Goal: Task Accomplishment & Management: Manage account settings

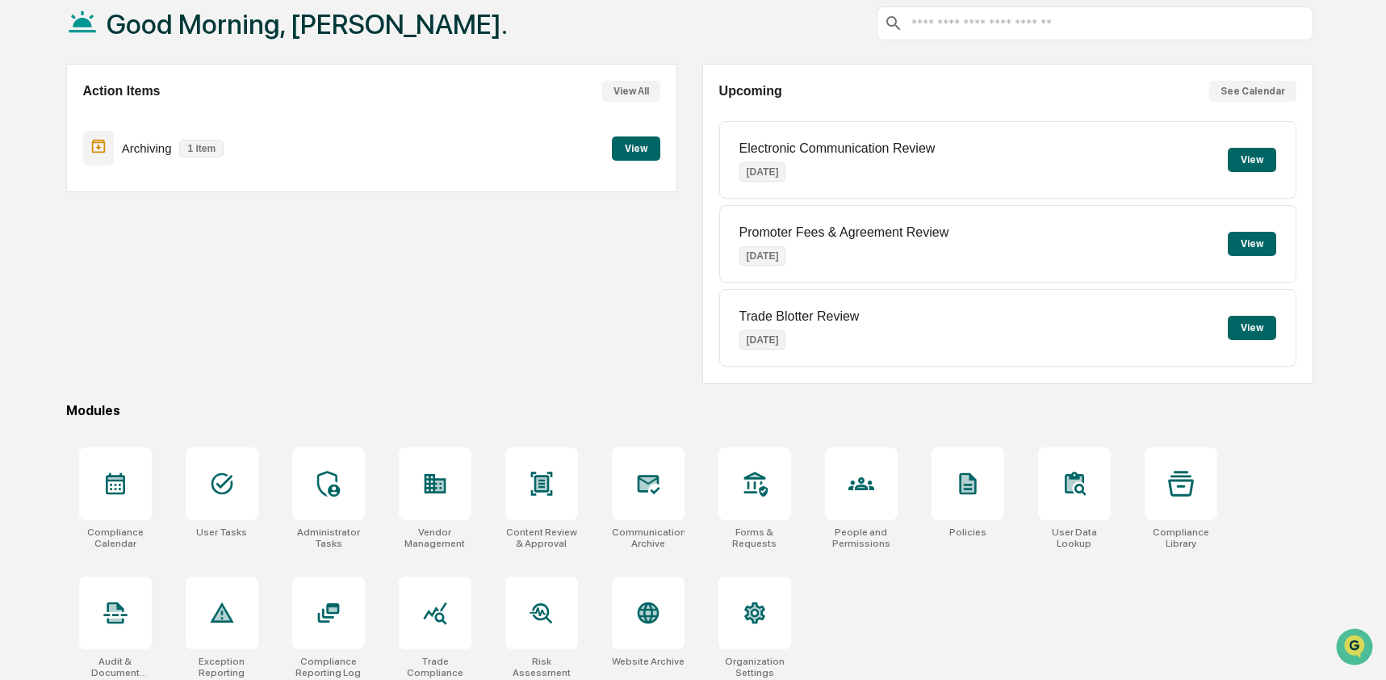
scroll to position [105, 0]
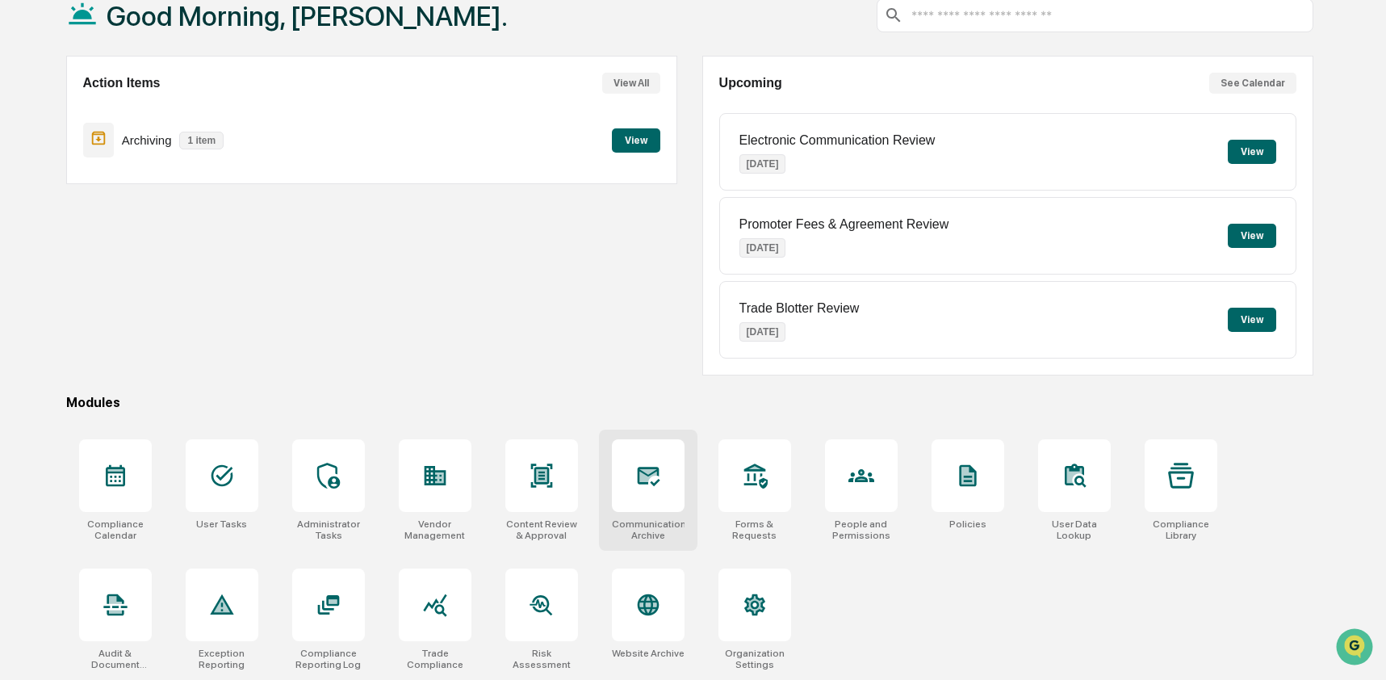
click at [651, 478] on icon at bounding box center [648, 476] width 23 height 19
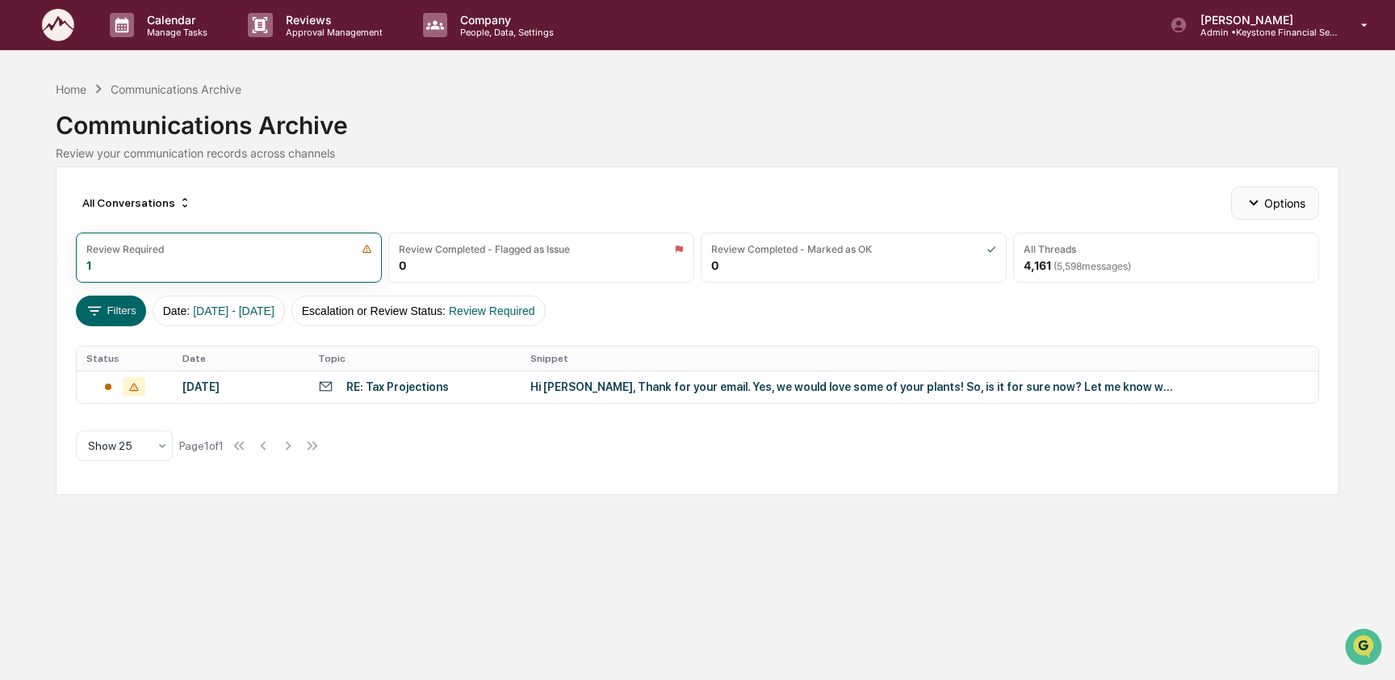
click at [1258, 199] on icon "button" at bounding box center [1254, 203] width 18 height 18
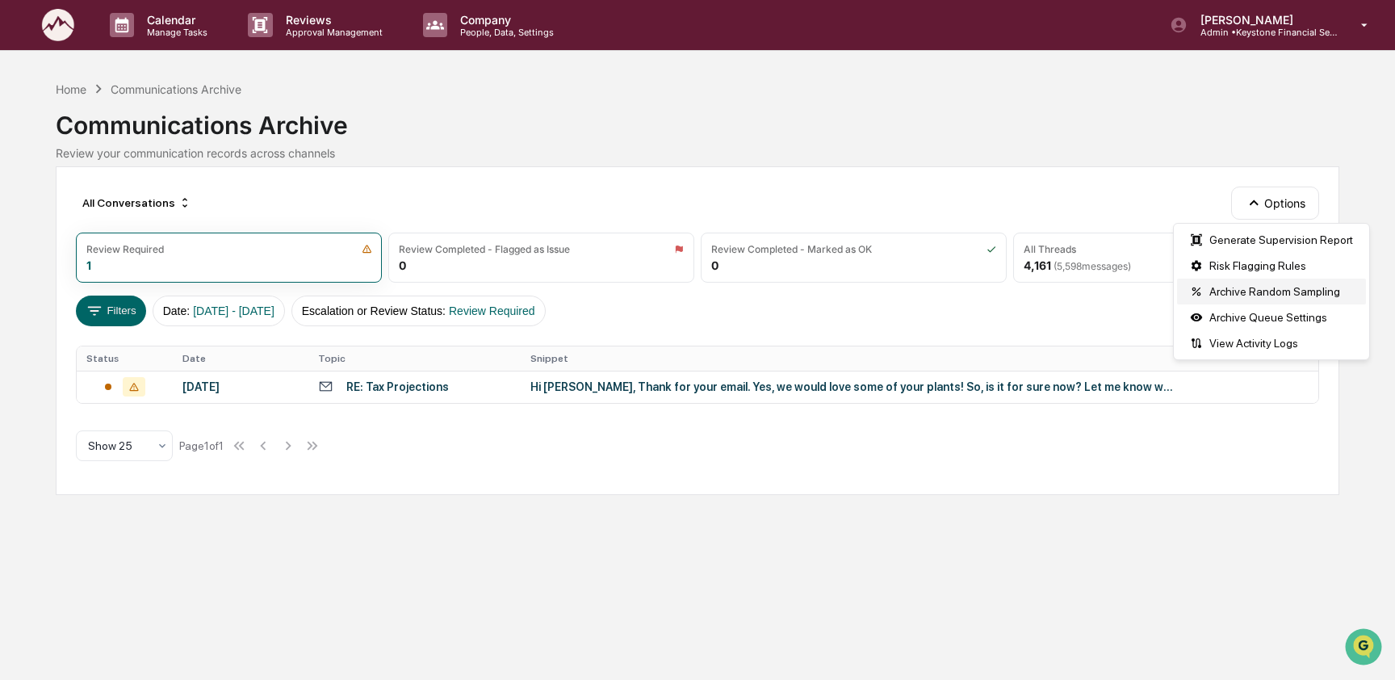
click at [1259, 292] on div "Archive Random Sampling" at bounding box center [1271, 292] width 189 height 26
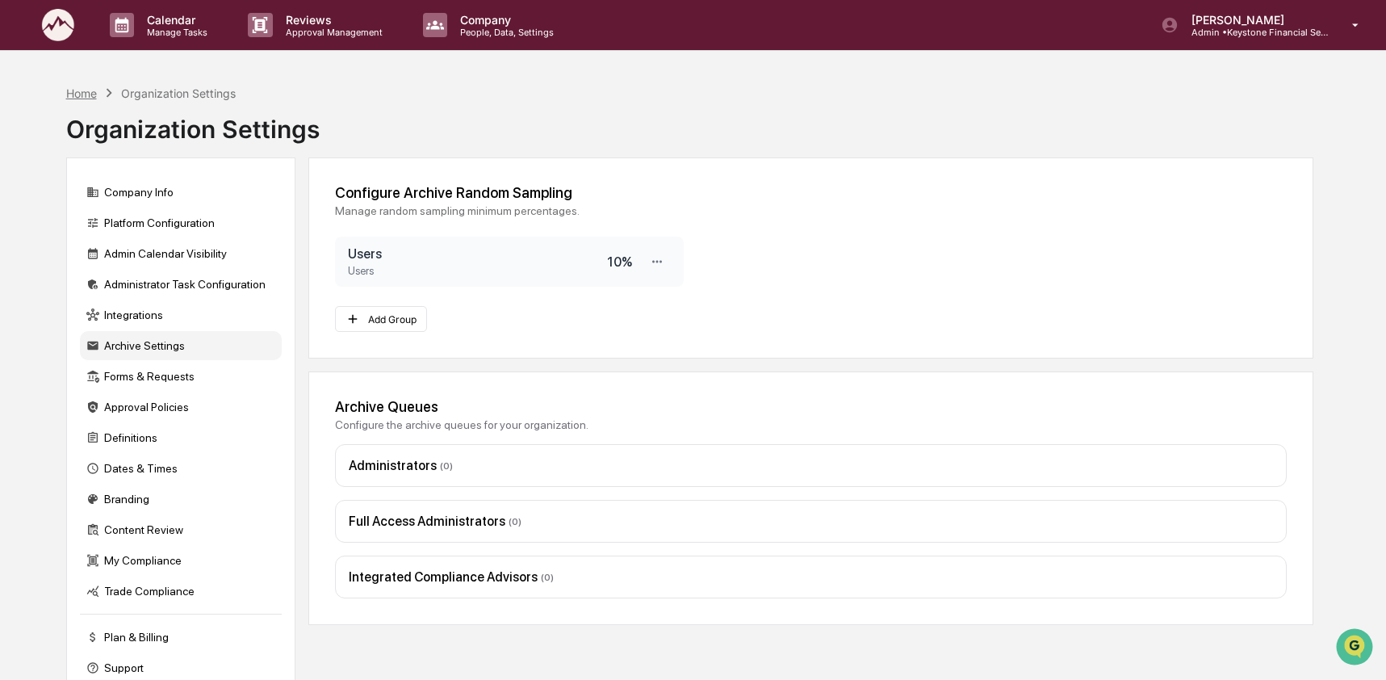
click at [90, 90] on div "Home" at bounding box center [81, 93] width 31 height 14
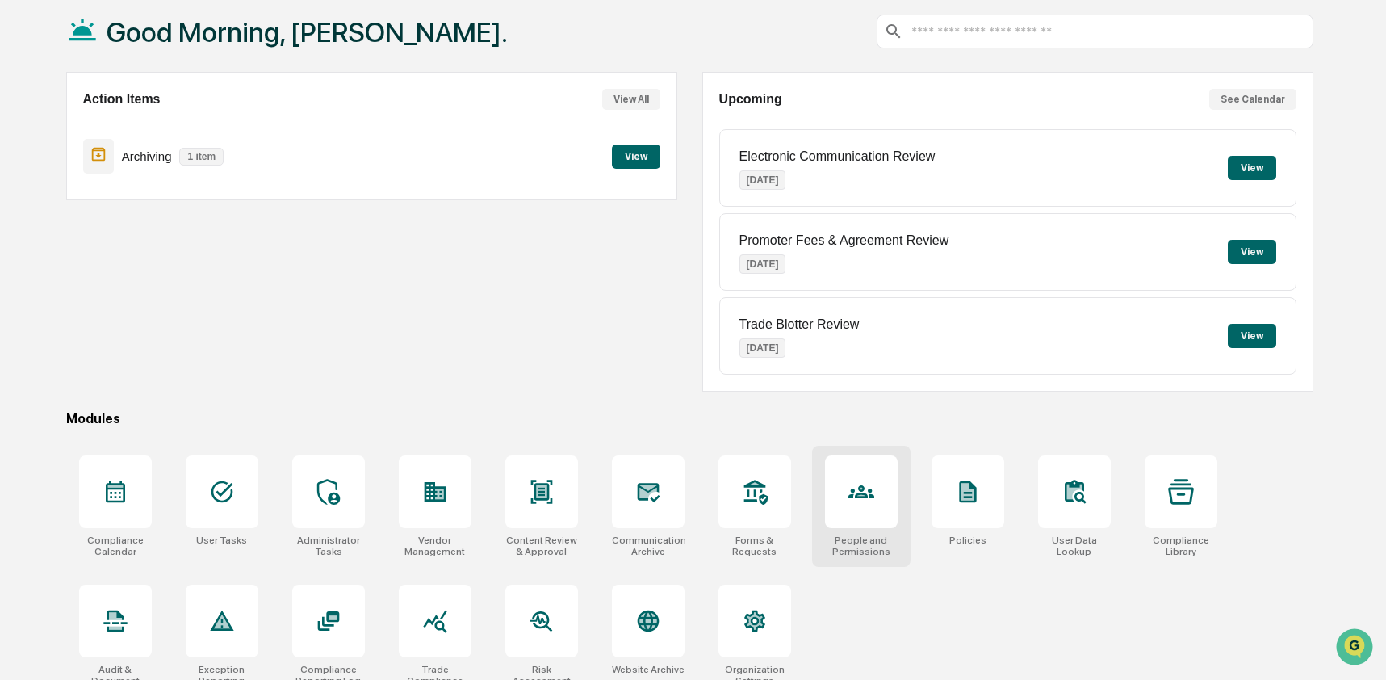
scroll to position [105, 0]
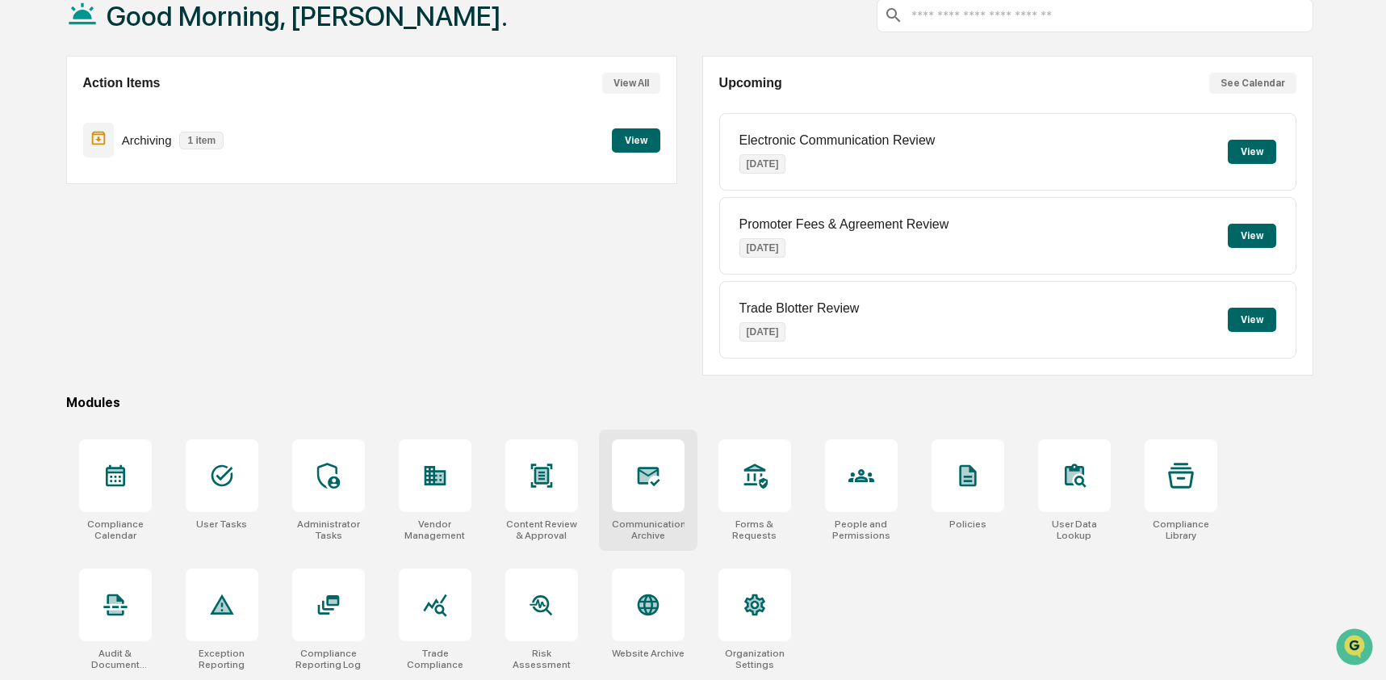
click at [622, 485] on div at bounding box center [648, 475] width 73 height 73
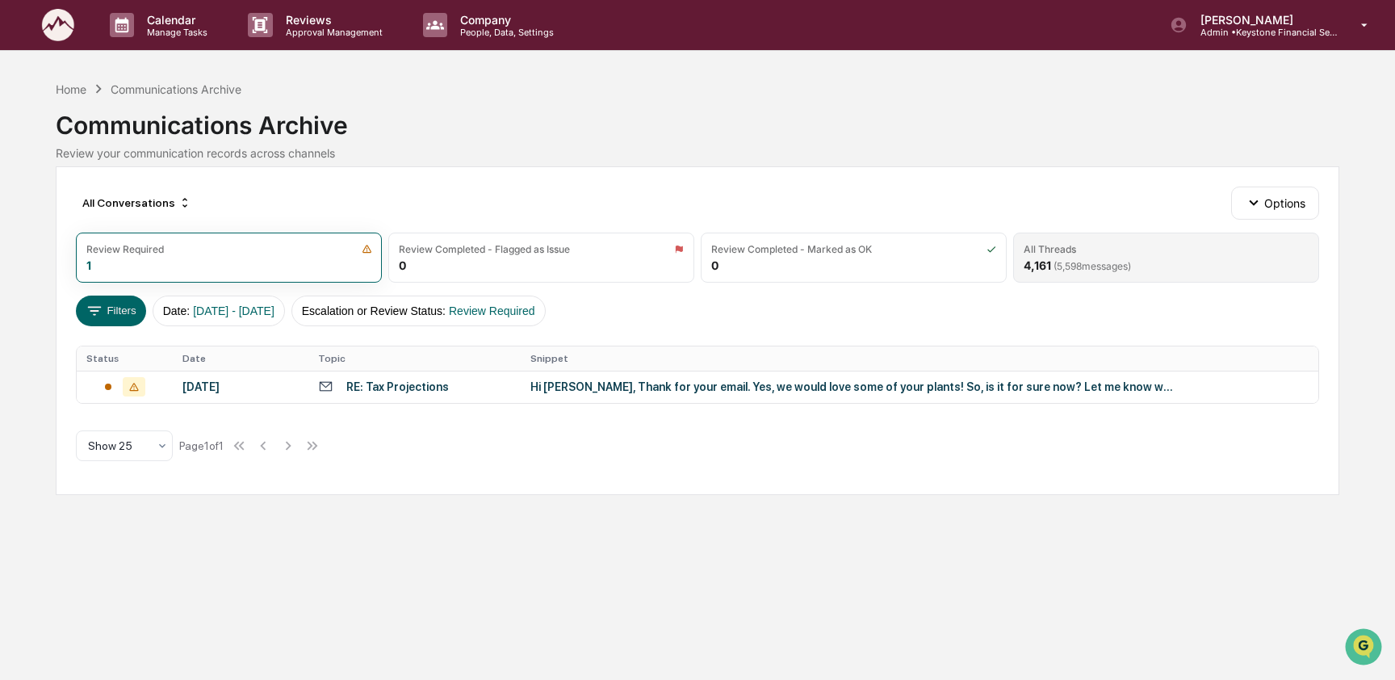
click at [1131, 263] on span "( 5,598 messages)" at bounding box center [1091, 266] width 77 height 12
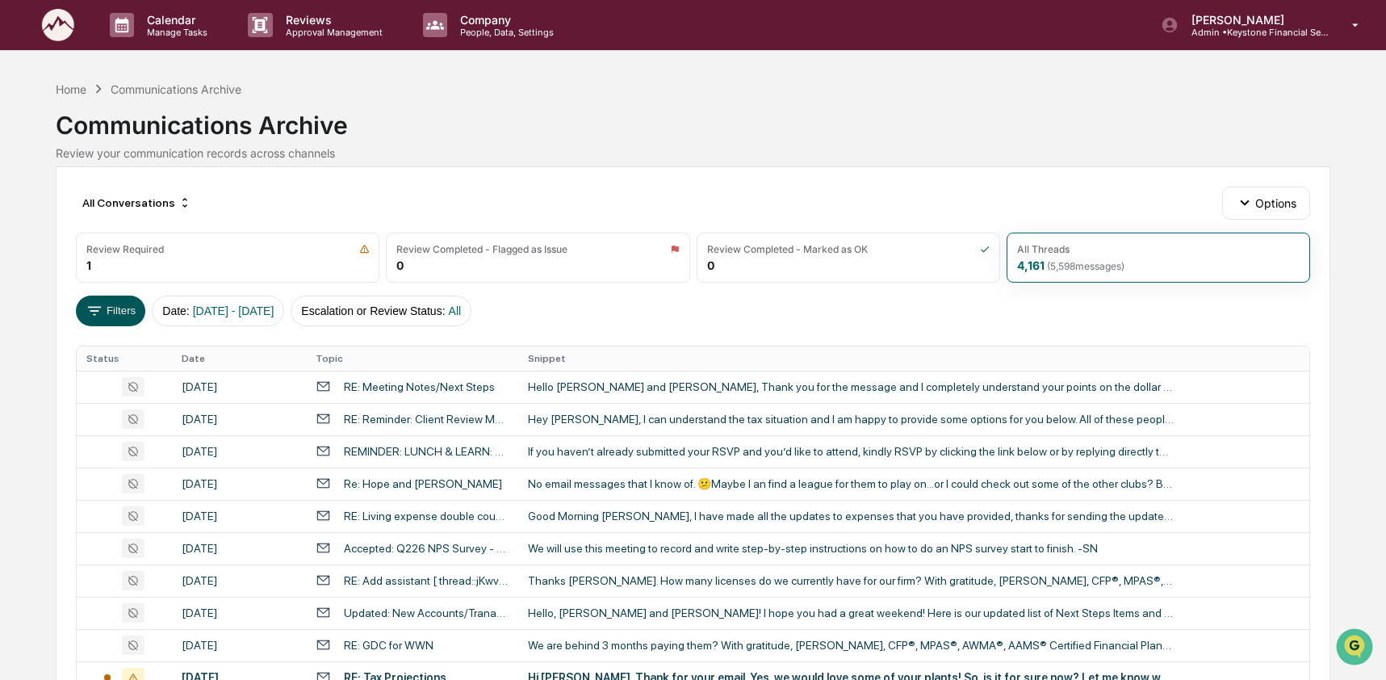
click at [95, 312] on icon at bounding box center [95, 311] width 18 height 18
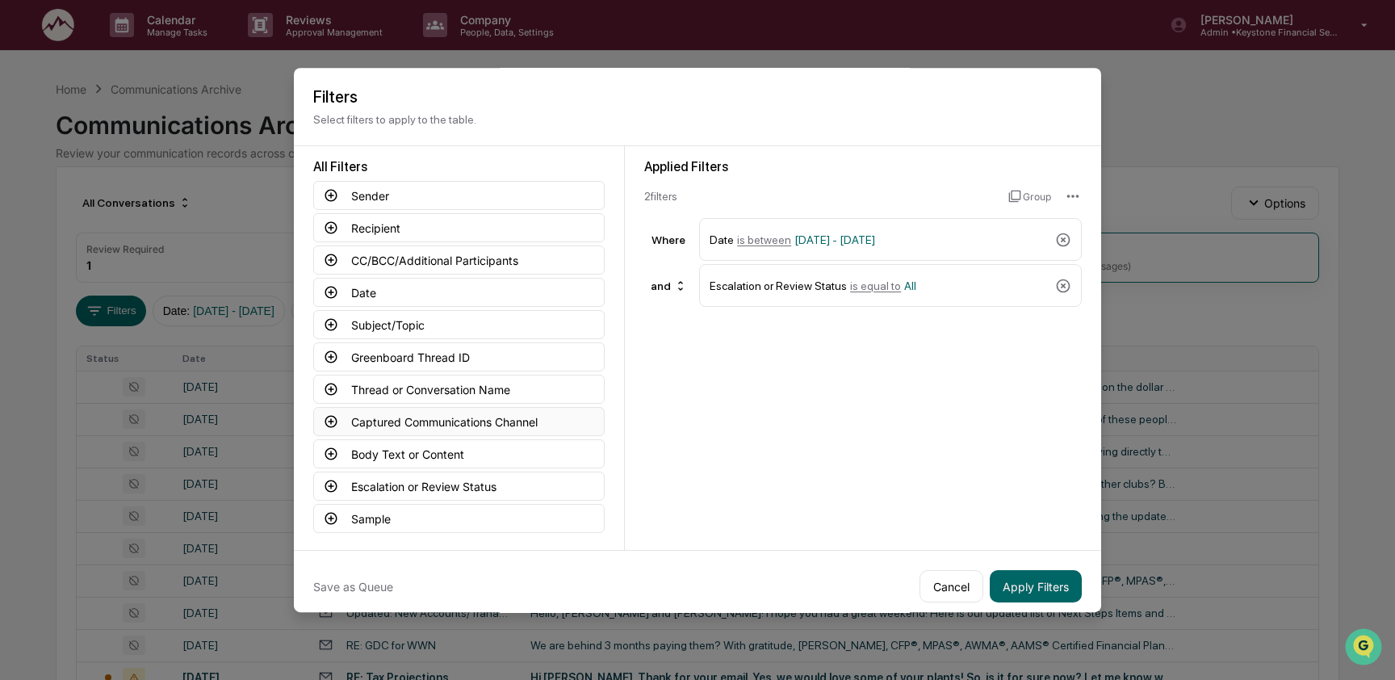
click at [442, 425] on button "Captured Communications Channel" at bounding box center [458, 421] width 291 height 29
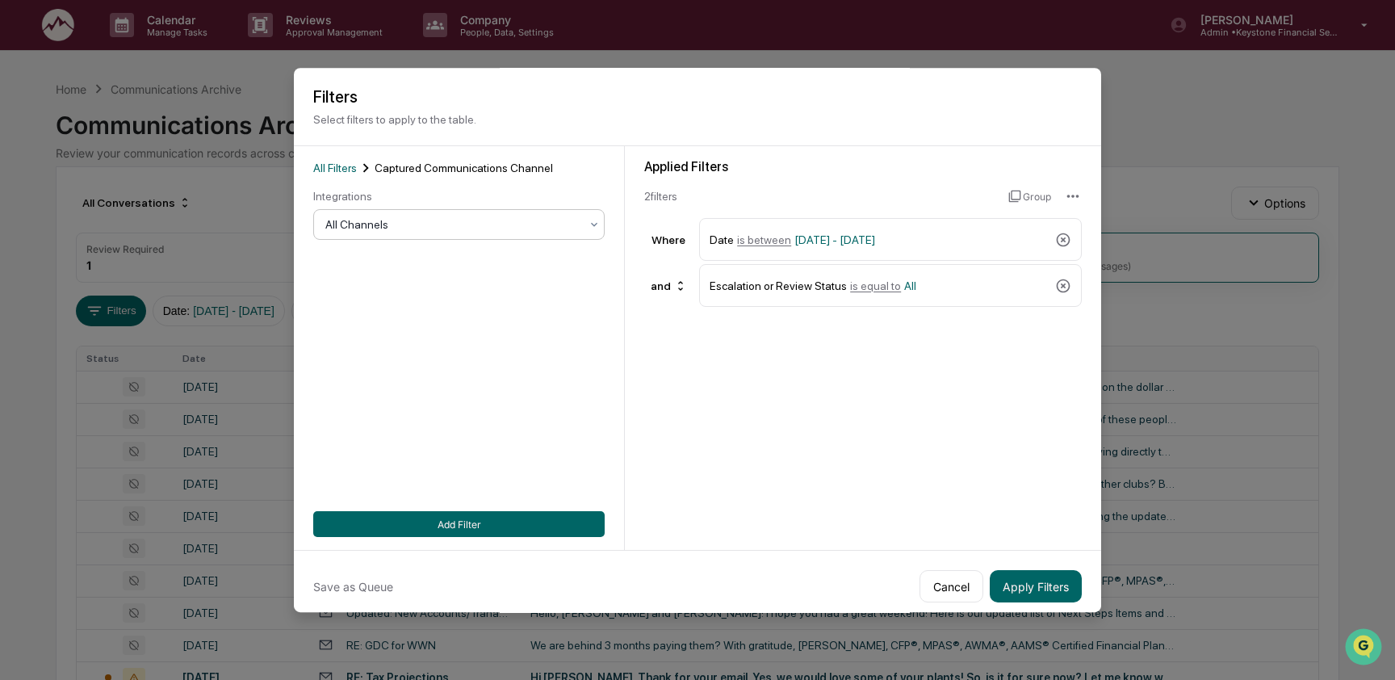
click at [393, 234] on div "All Channels" at bounding box center [452, 224] width 270 height 23
click at [689, 414] on div "Applied Filters 2 filter s Group Where Date is between 01/01/2024 - 12/31/2025 …" at bounding box center [863, 348] width 476 height 404
click at [941, 594] on button "Cancel" at bounding box center [951, 586] width 64 height 32
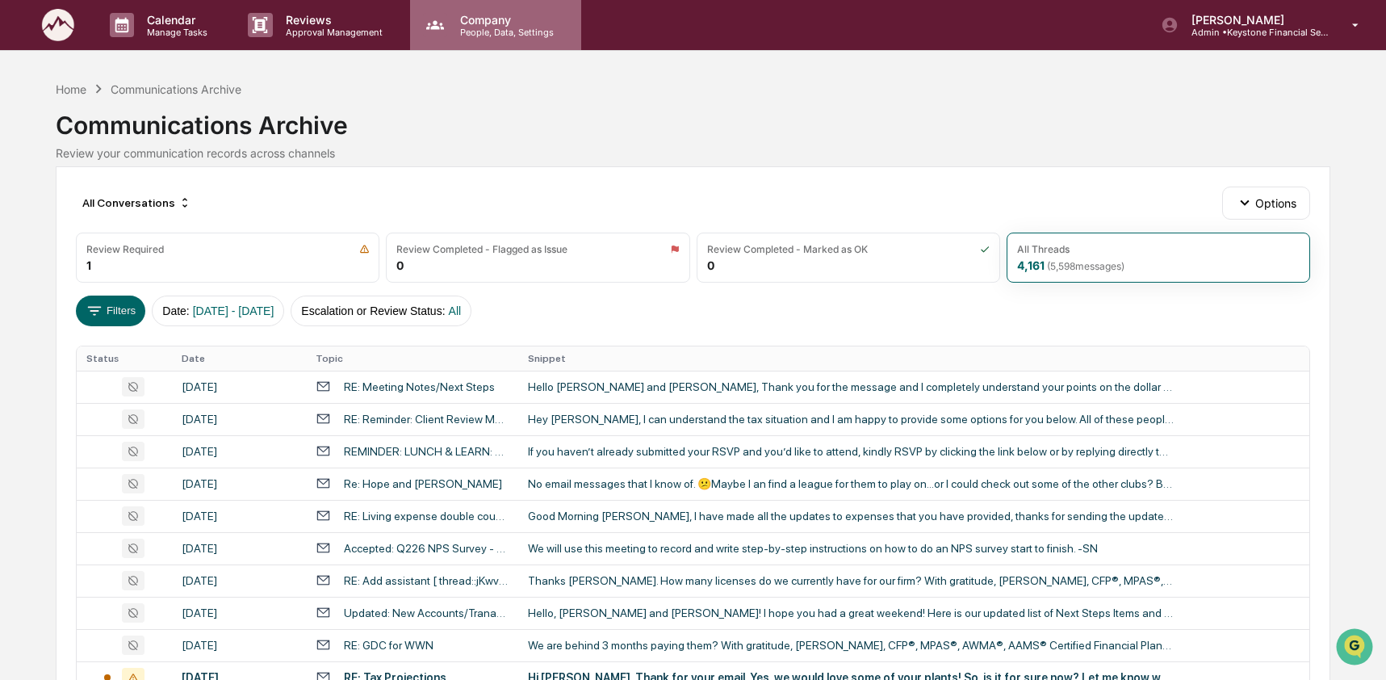
click at [470, 27] on p "People, Data, Settings" at bounding box center [504, 32] width 115 height 11
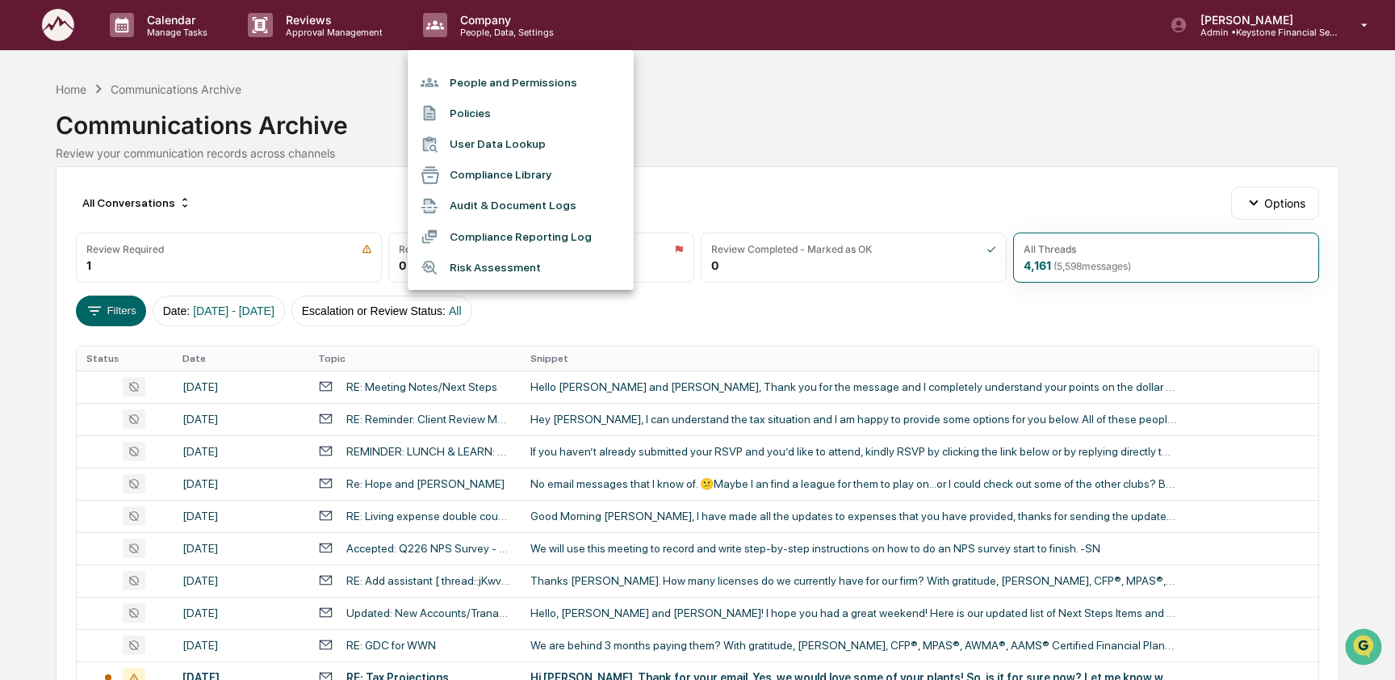
click at [496, 144] on li "User Data Lookup" at bounding box center [521, 144] width 226 height 31
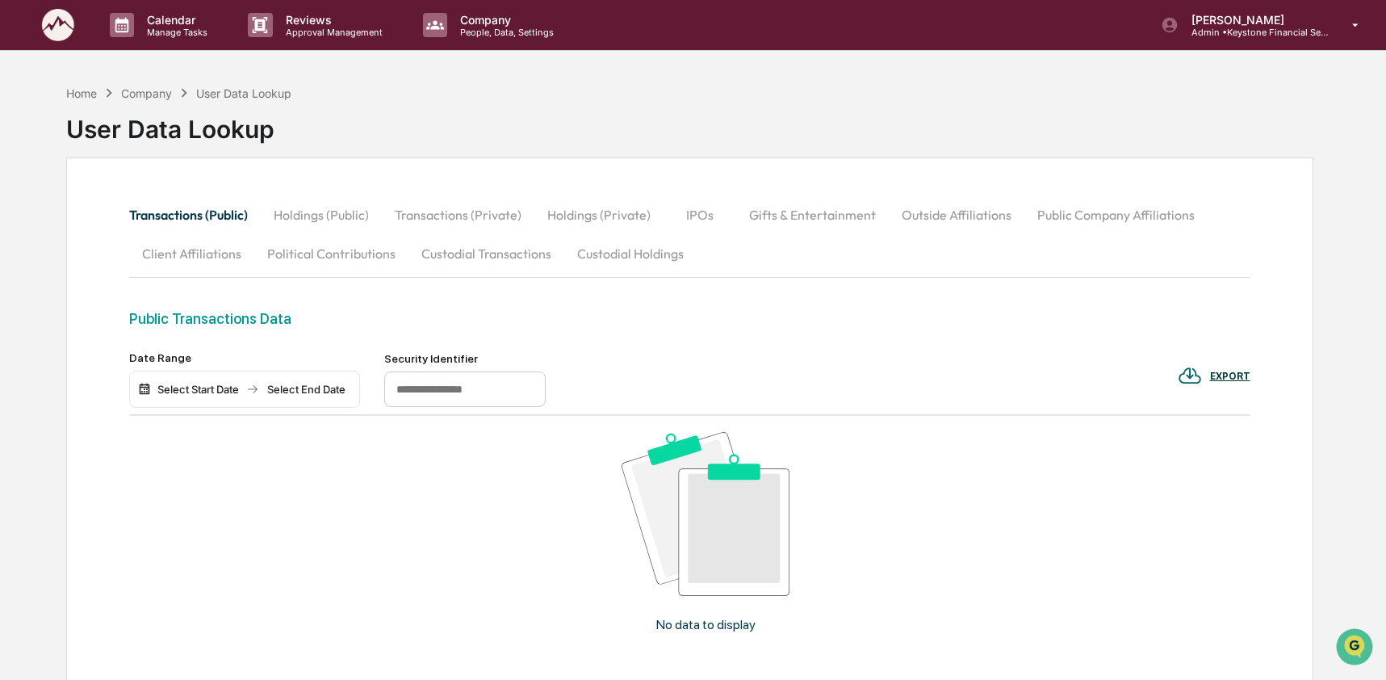
click at [609, 249] on button "Custodial Holdings" at bounding box center [630, 253] width 132 height 39
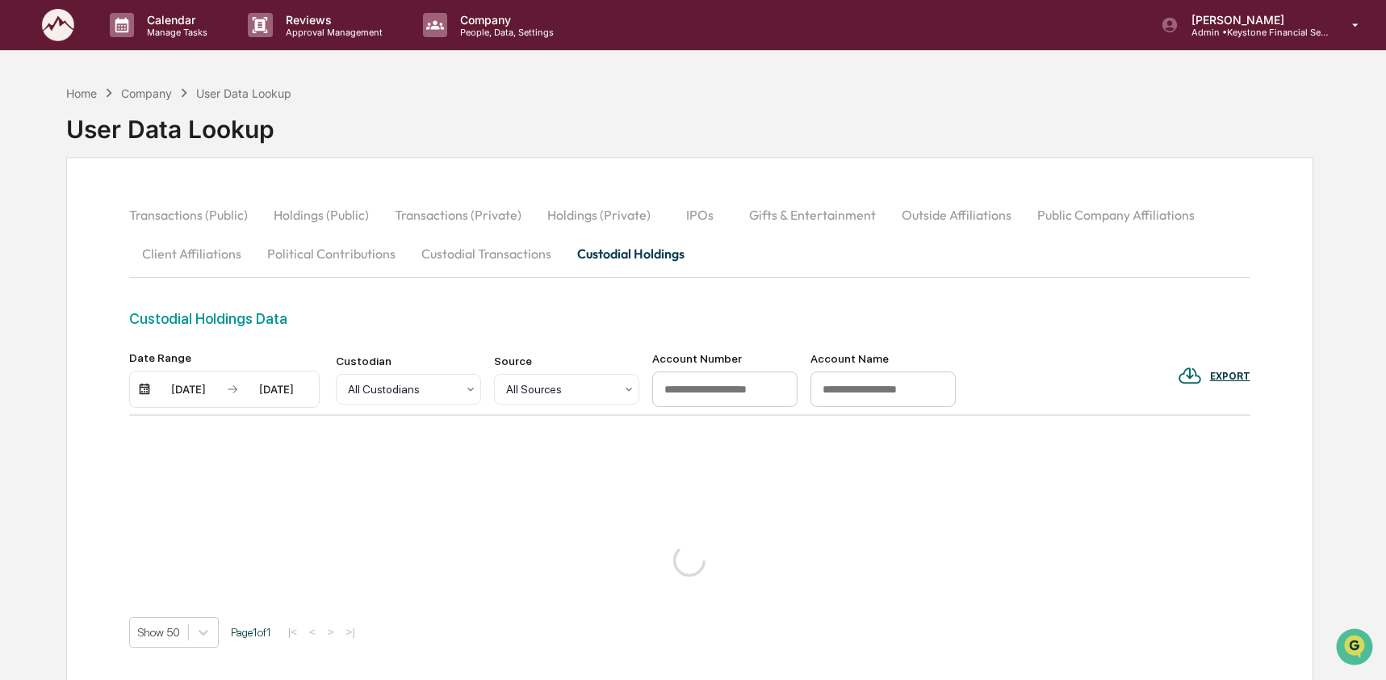
click at [175, 391] on div "10/13/2025" at bounding box center [188, 389] width 69 height 13
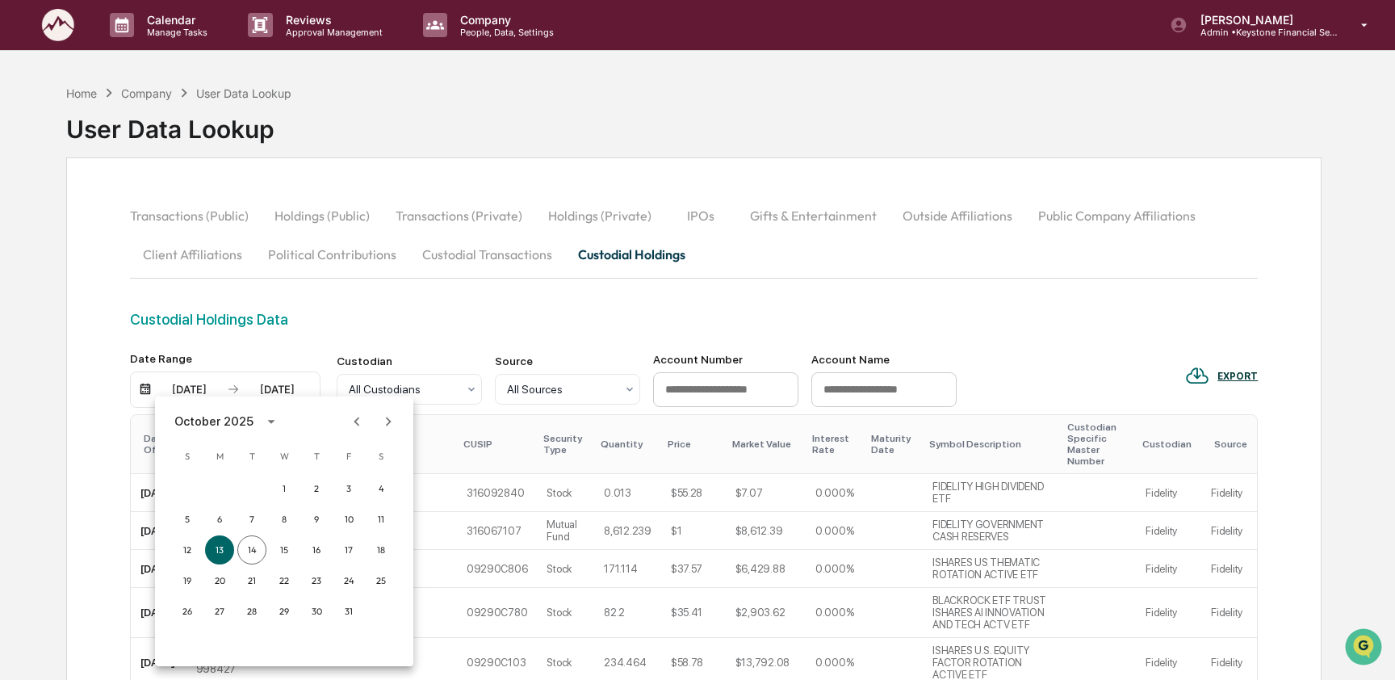
click at [497, 323] on div at bounding box center [697, 340] width 1395 height 680
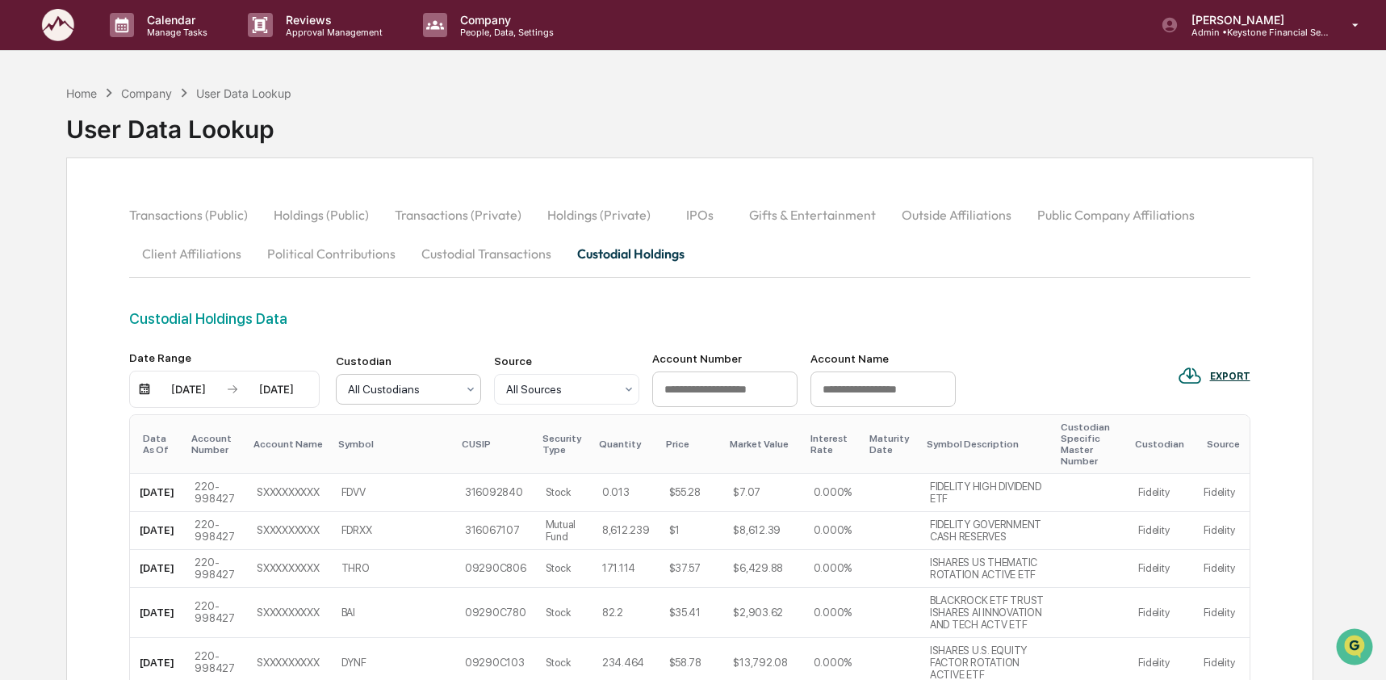
click at [371, 388] on div at bounding box center [402, 389] width 108 height 16
click at [370, 384] on div at bounding box center [402, 389] width 108 height 16
click at [195, 388] on div "10/13/2025" at bounding box center [188, 389] width 69 height 13
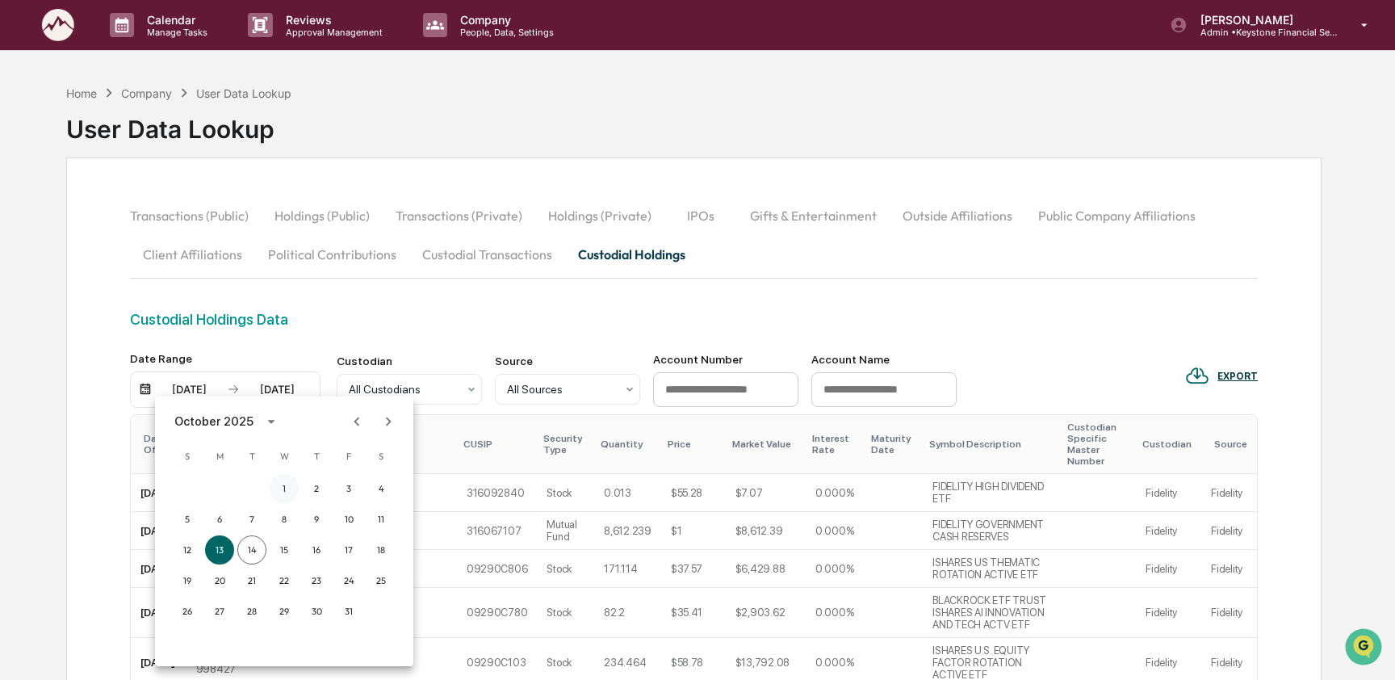
click at [276, 484] on button "1" at bounding box center [284, 488] width 29 height 29
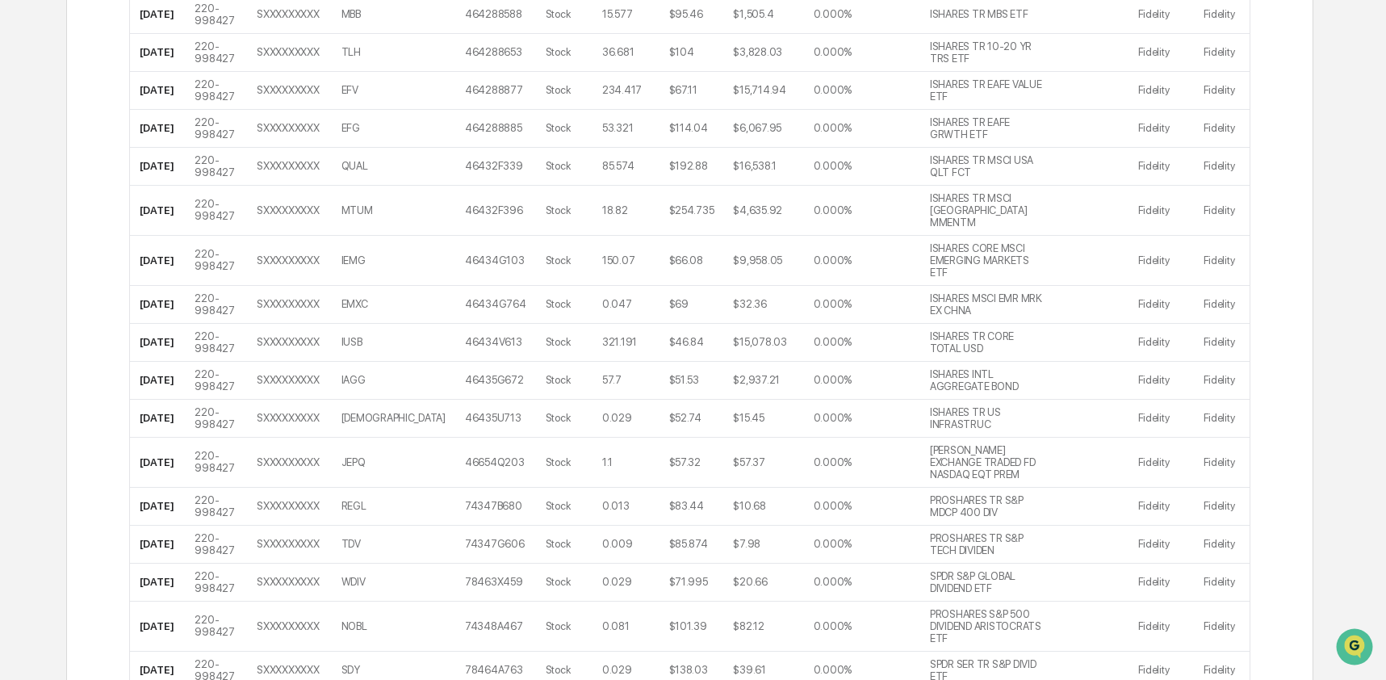
scroll to position [2021, 0]
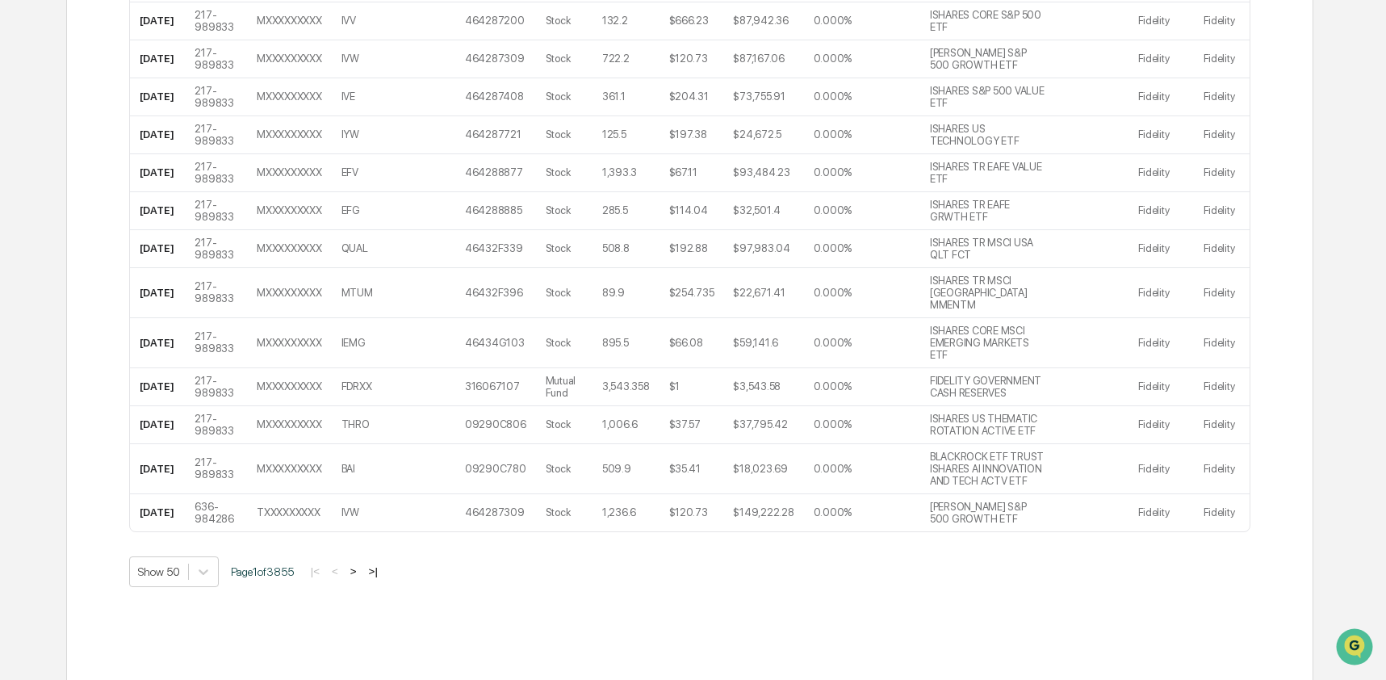
click at [362, 564] on button ">" at bounding box center [354, 571] width 16 height 14
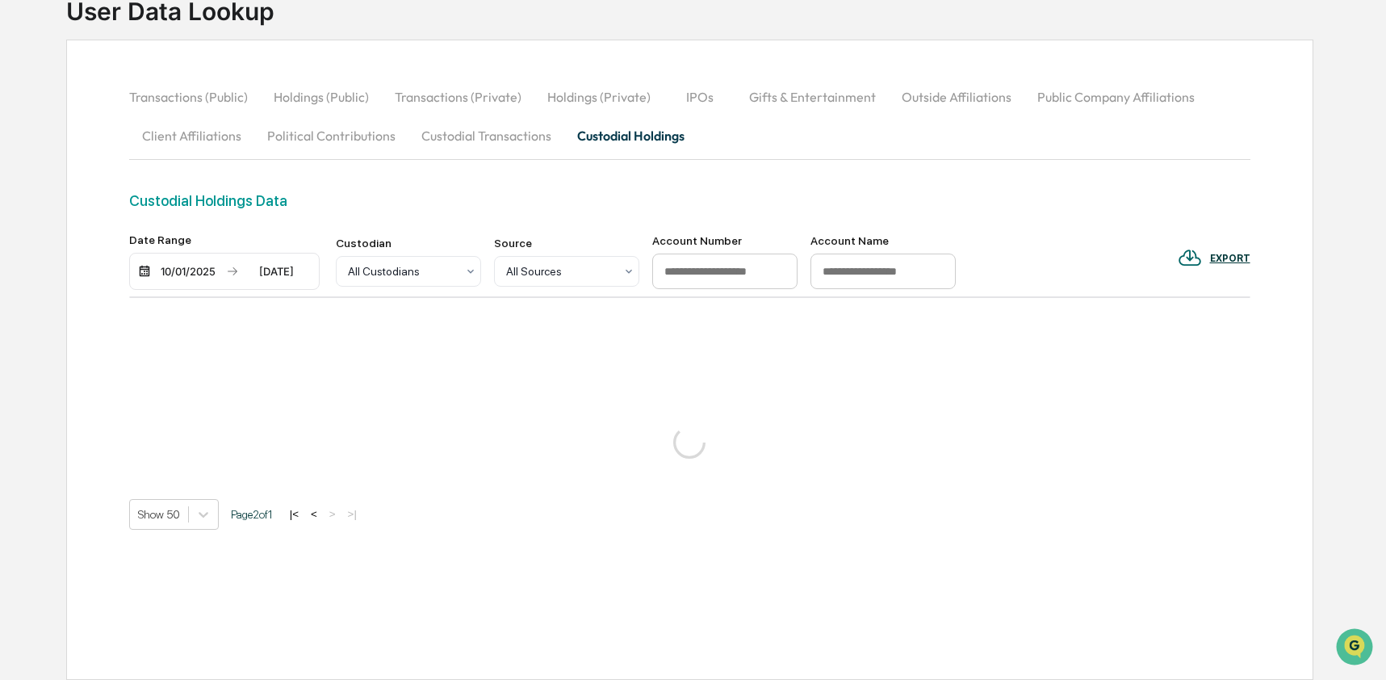
scroll to position [119, 0]
click at [531, 122] on button "Custodial Transactions" at bounding box center [486, 135] width 156 height 39
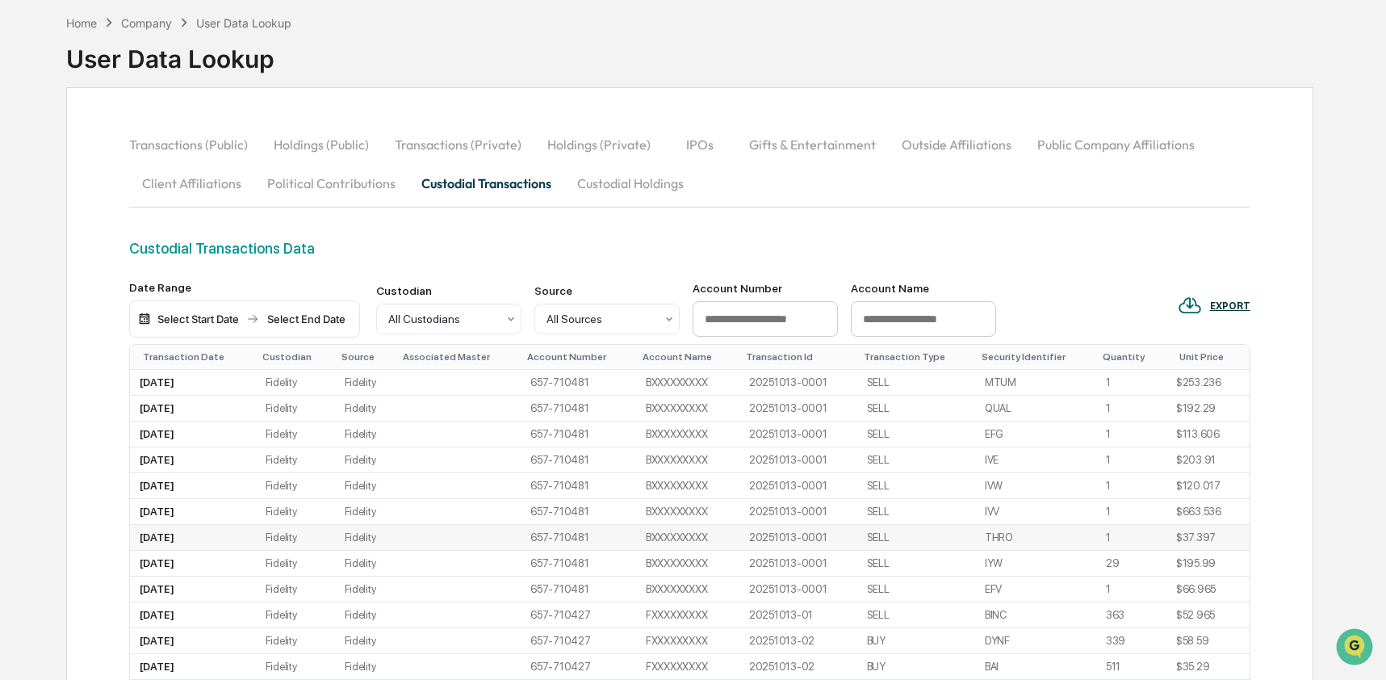
scroll to position [82, 0]
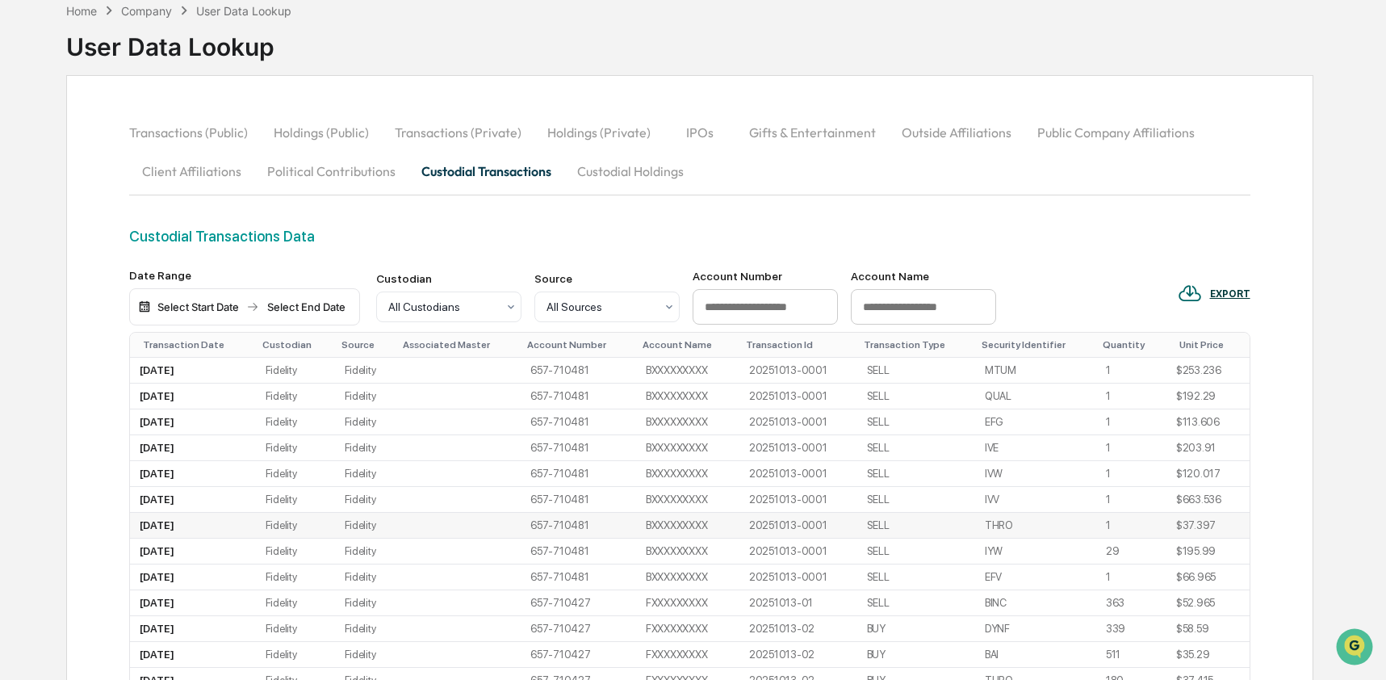
click at [481, 310] on div at bounding box center [442, 307] width 108 height 16
click at [418, 373] on div "Charles Schwab" at bounding box center [449, 388] width 144 height 52
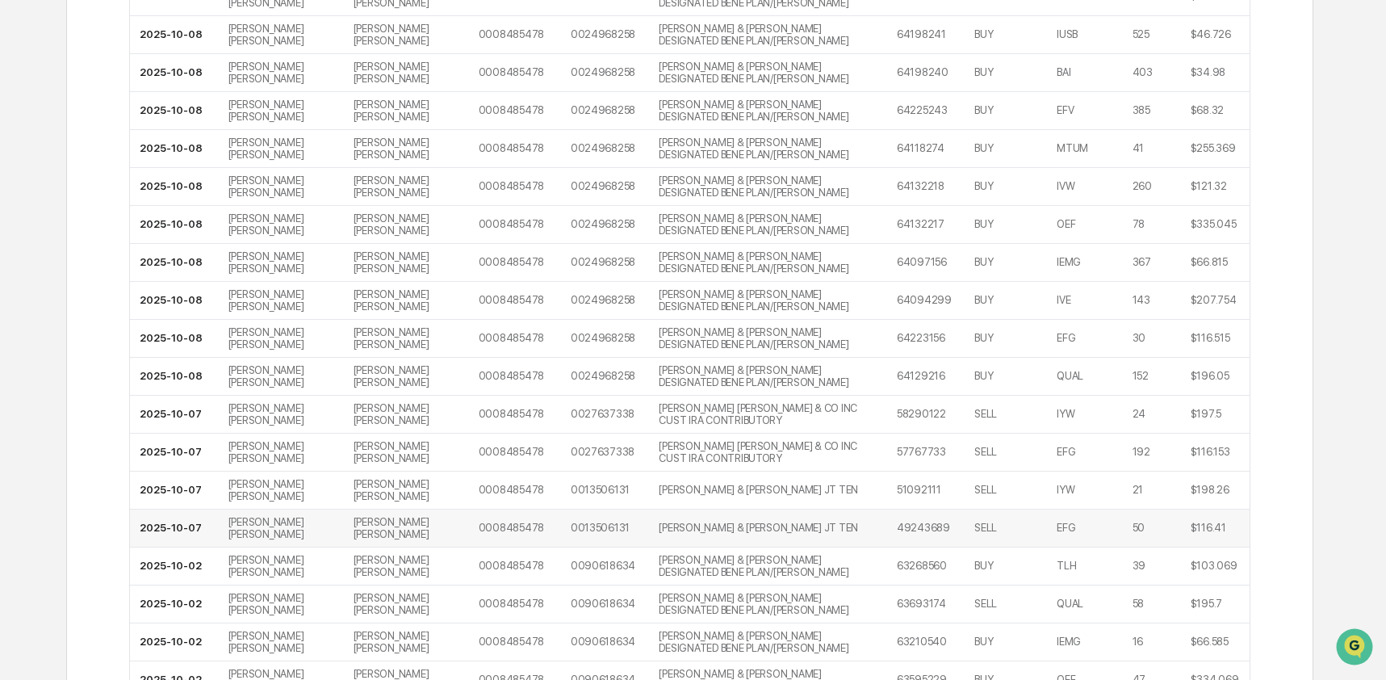
scroll to position [0, 0]
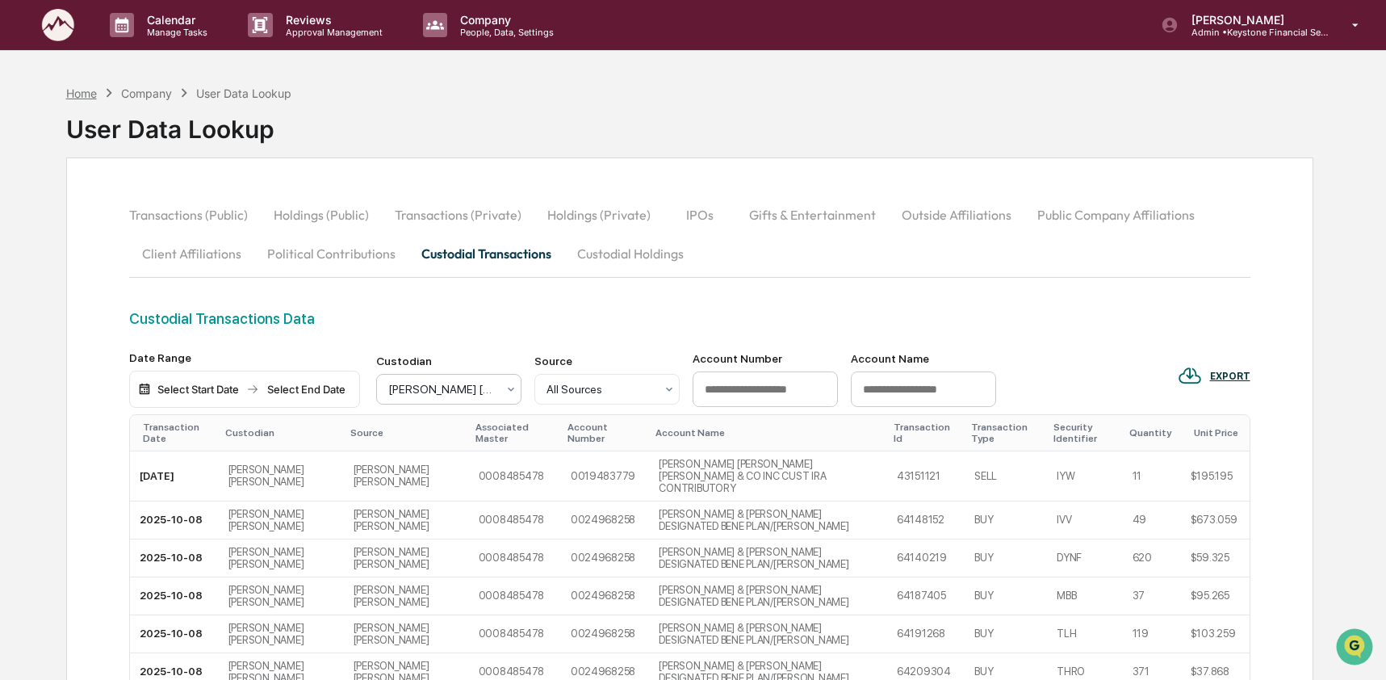
click at [78, 94] on div "Home" at bounding box center [81, 93] width 31 height 14
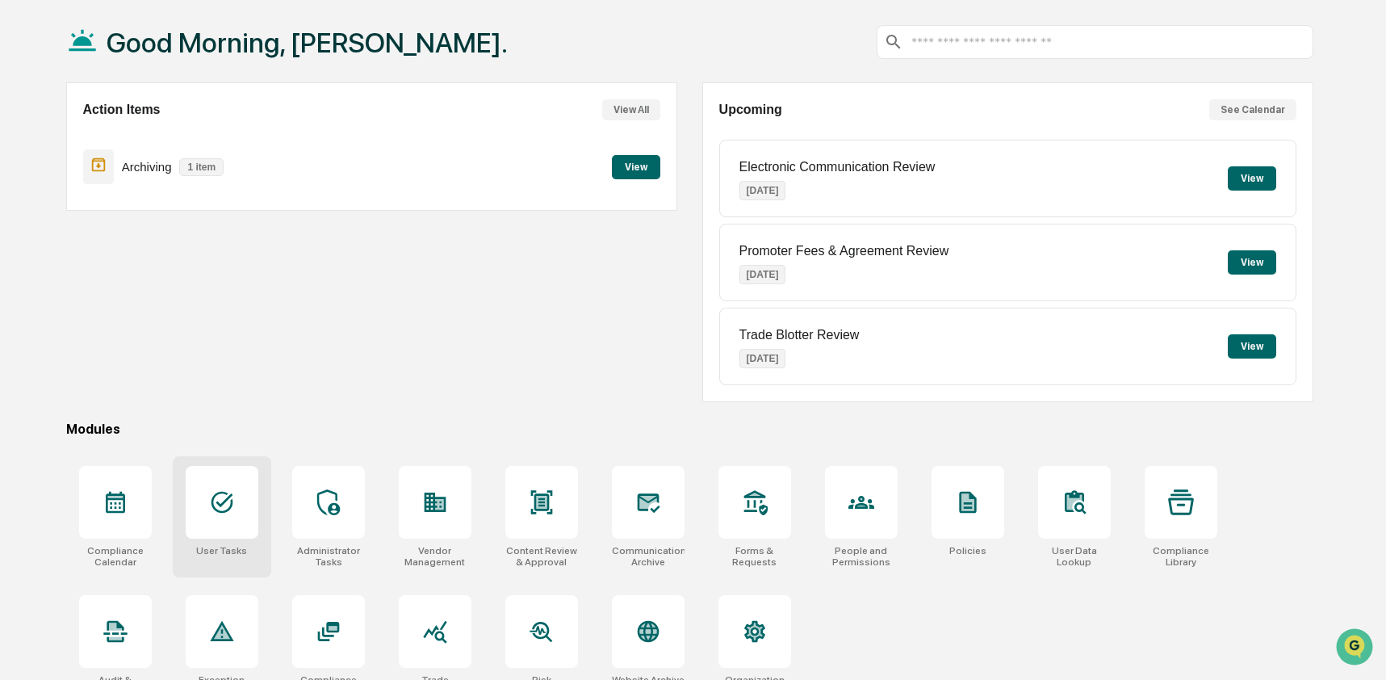
scroll to position [105, 0]
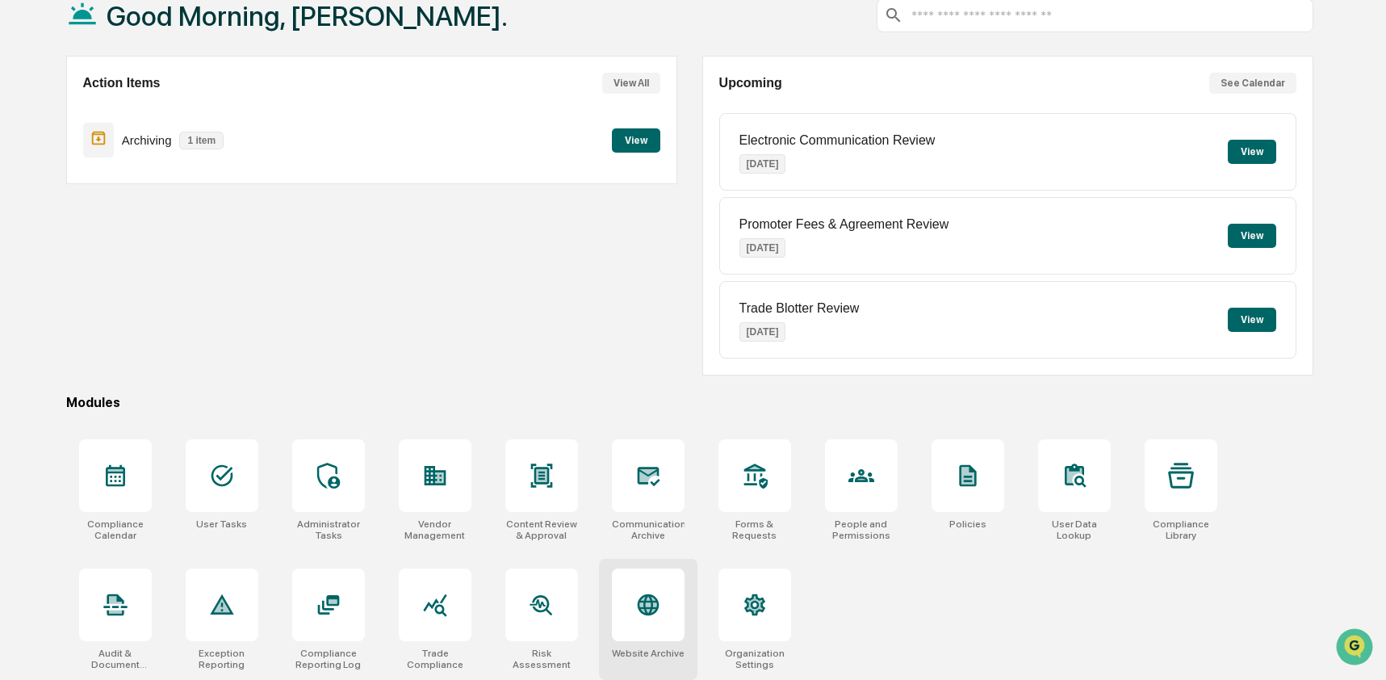
click at [647, 594] on icon at bounding box center [648, 605] width 22 height 22
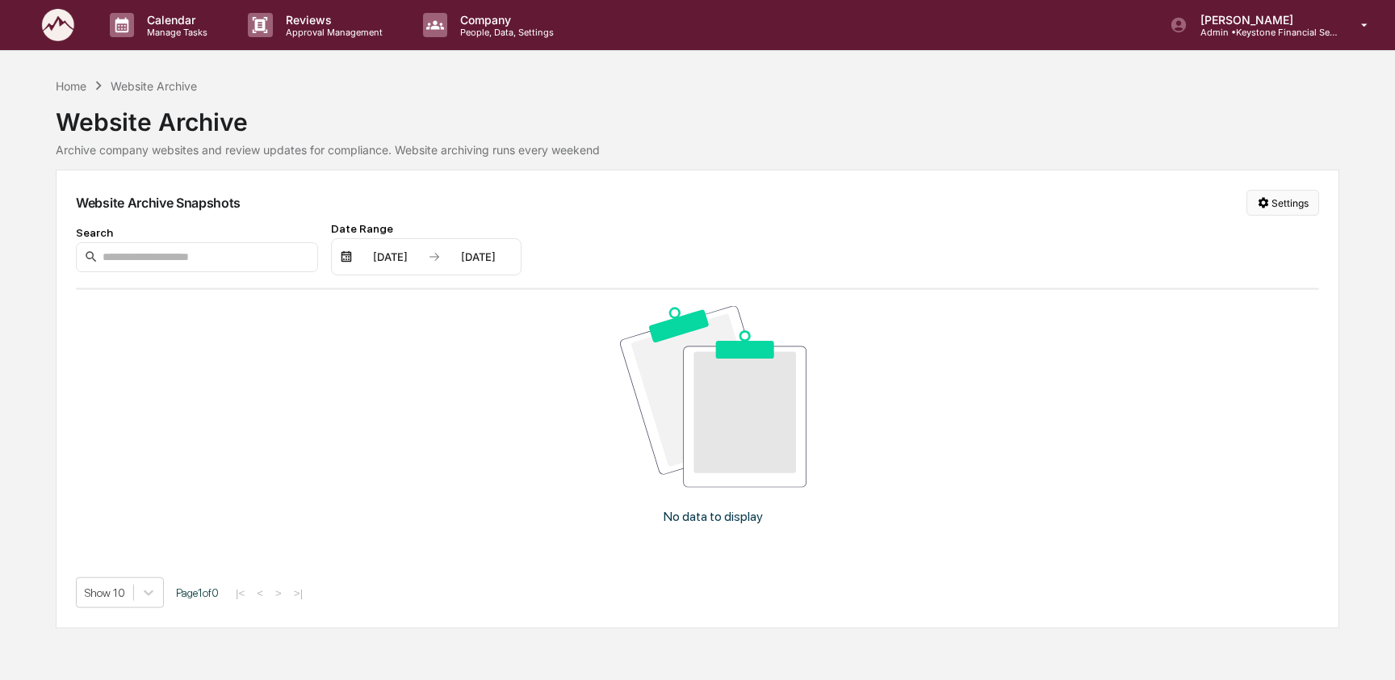
click at [1253, 201] on html "Calendar Manage Tasks Reviews Approval Management Company People, Data, Setting…" at bounding box center [697, 340] width 1395 height 680
click at [1282, 248] on div "Manage Archived Websites" at bounding box center [1280, 236] width 182 height 26
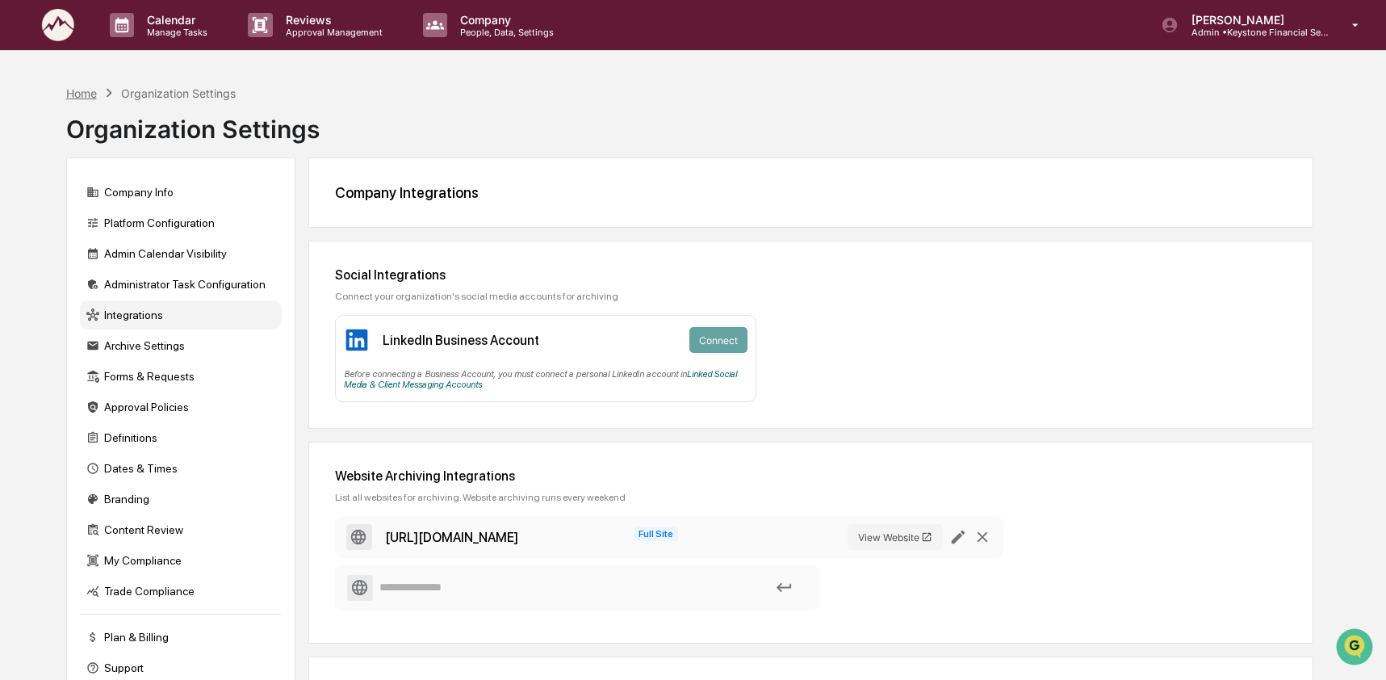
click at [94, 96] on div "Home" at bounding box center [81, 93] width 31 height 14
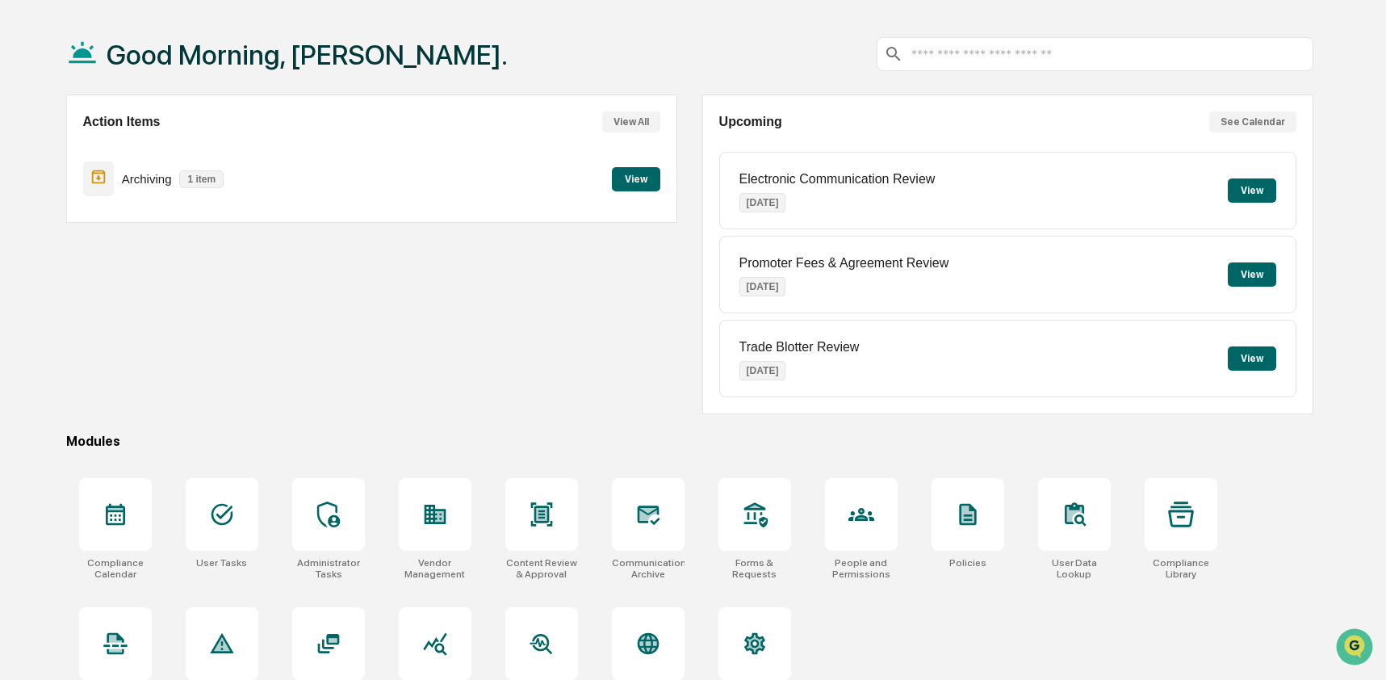
scroll to position [105, 0]
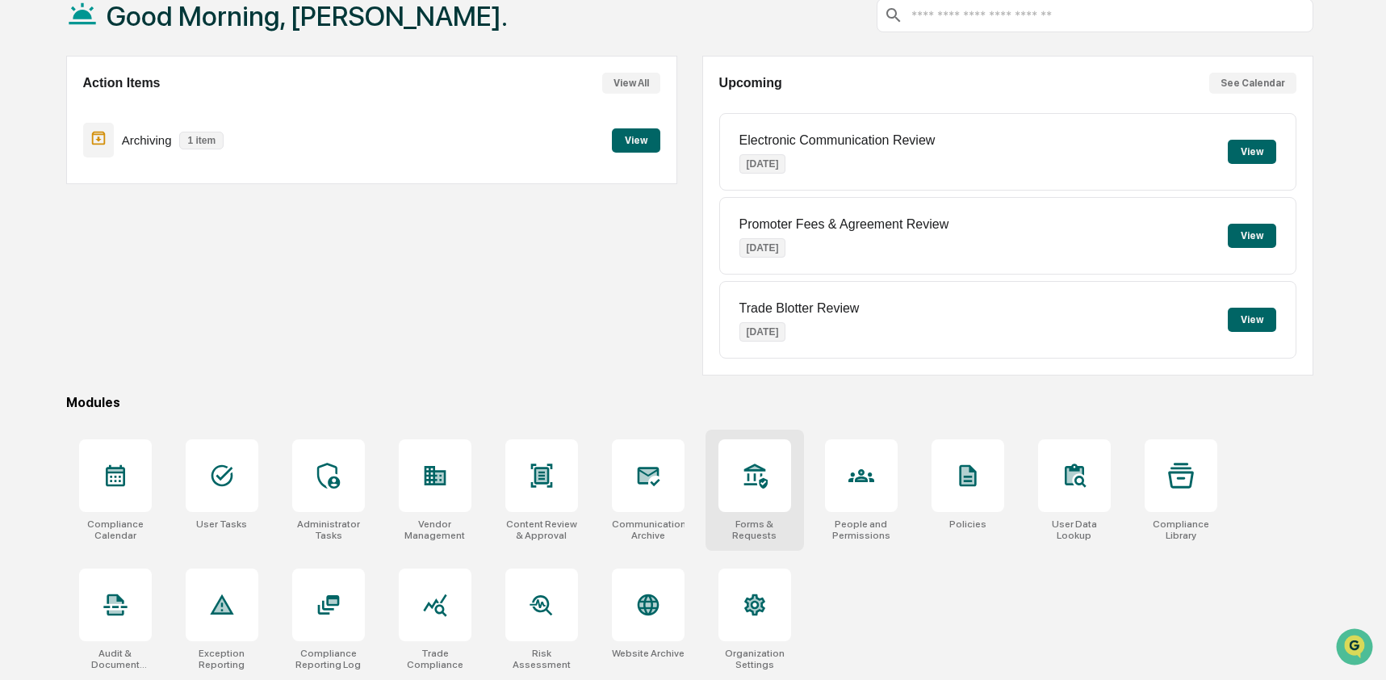
click at [761, 484] on icon at bounding box center [754, 475] width 23 height 25
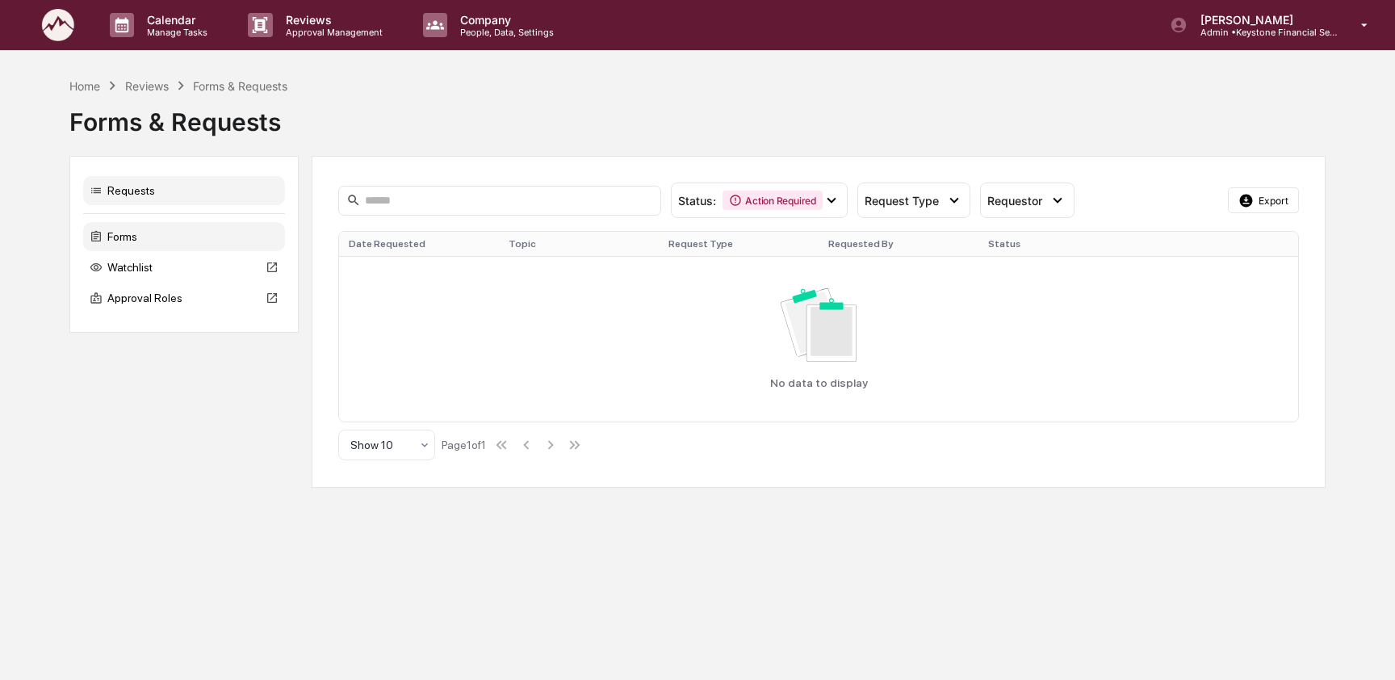
click at [153, 241] on div "Forms" at bounding box center [184, 236] width 202 height 29
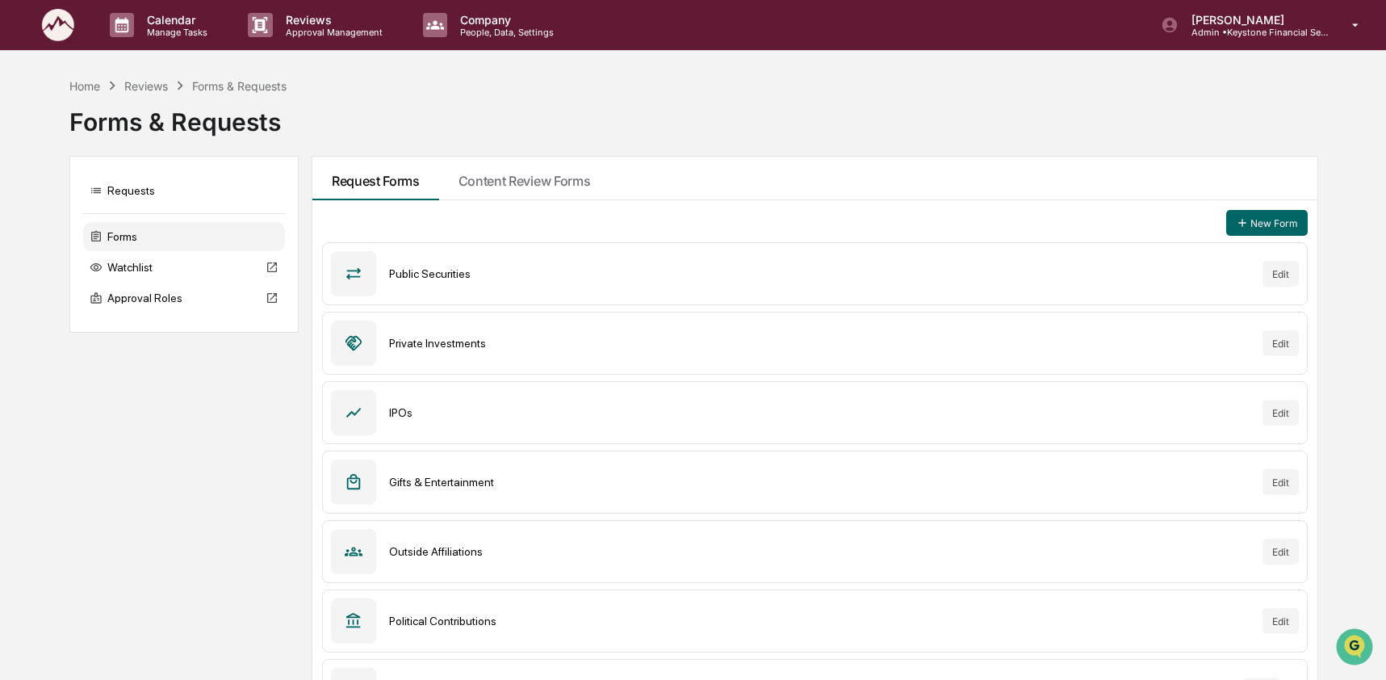
scroll to position [191, 0]
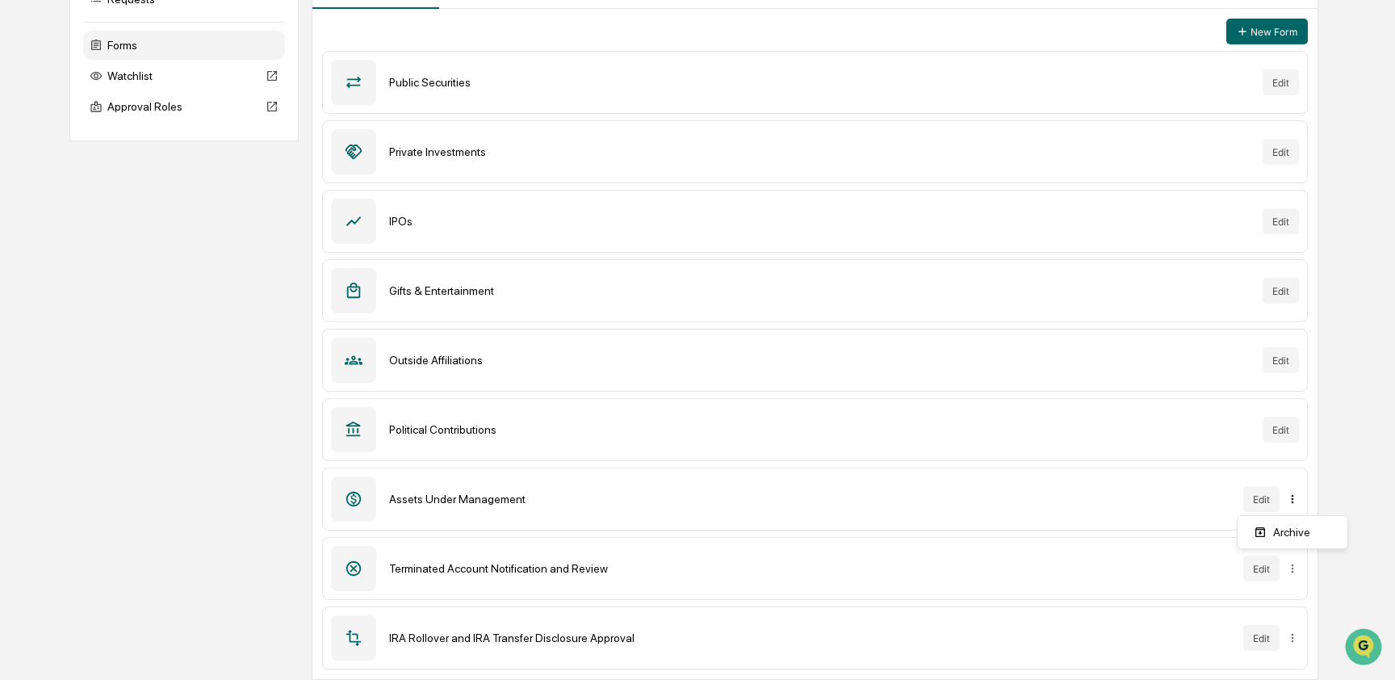
click at [1286, 488] on html "Calendar Manage Tasks Reviews Approval Management Company People, Data, Setting…" at bounding box center [697, 149] width 1395 height 680
click at [1281, 538] on div "Archive" at bounding box center [1292, 532] width 103 height 26
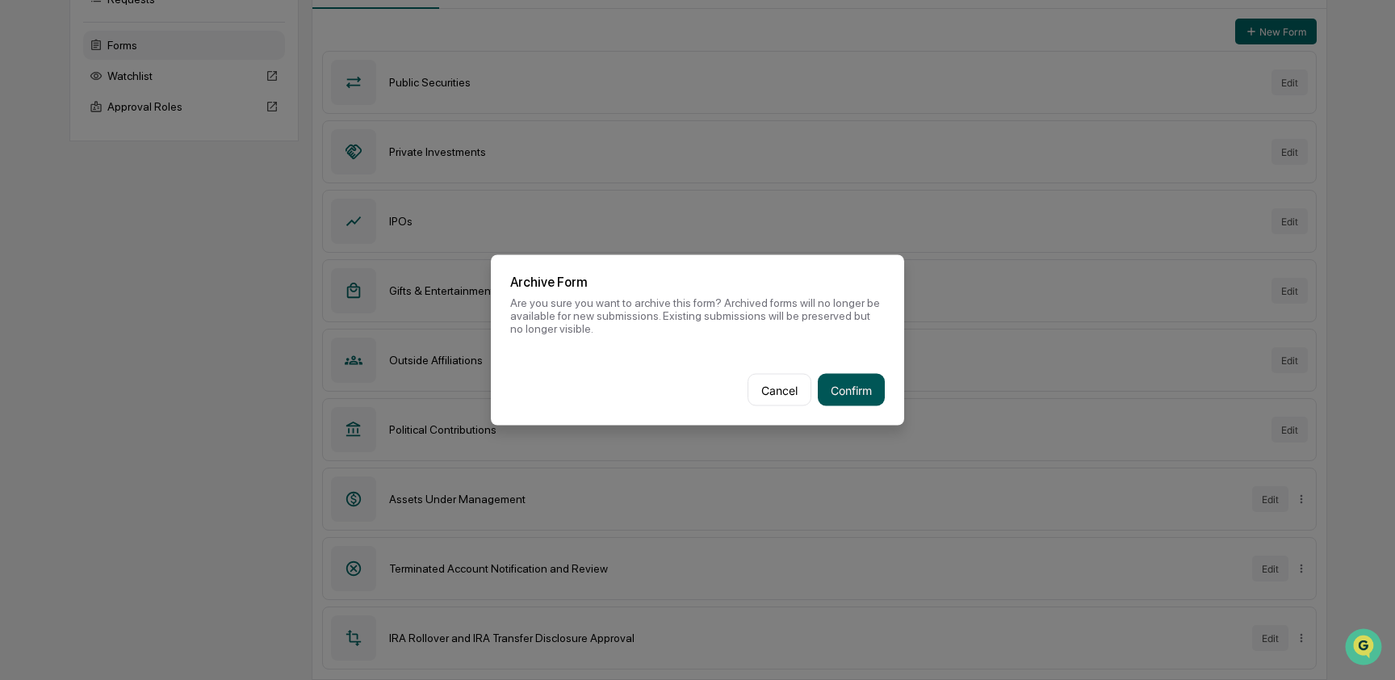
click at [832, 390] on button "Confirm" at bounding box center [851, 390] width 67 height 32
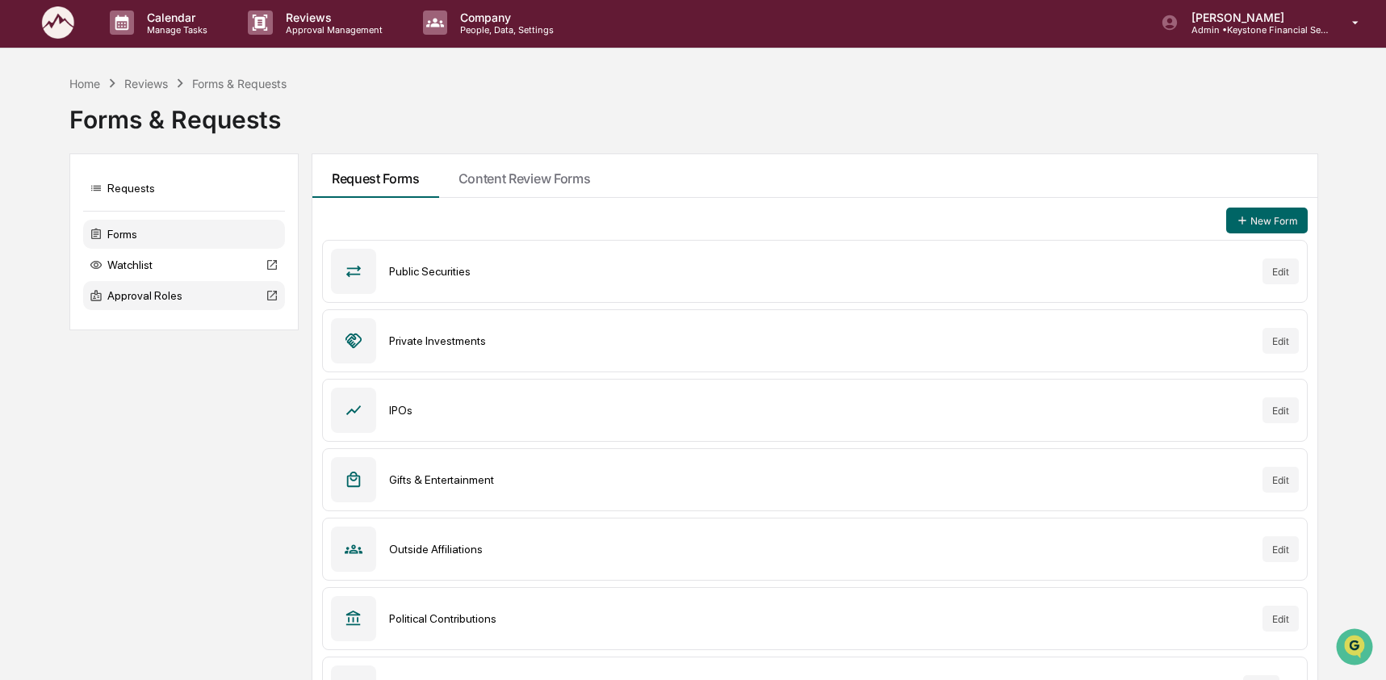
scroll to position [0, 0]
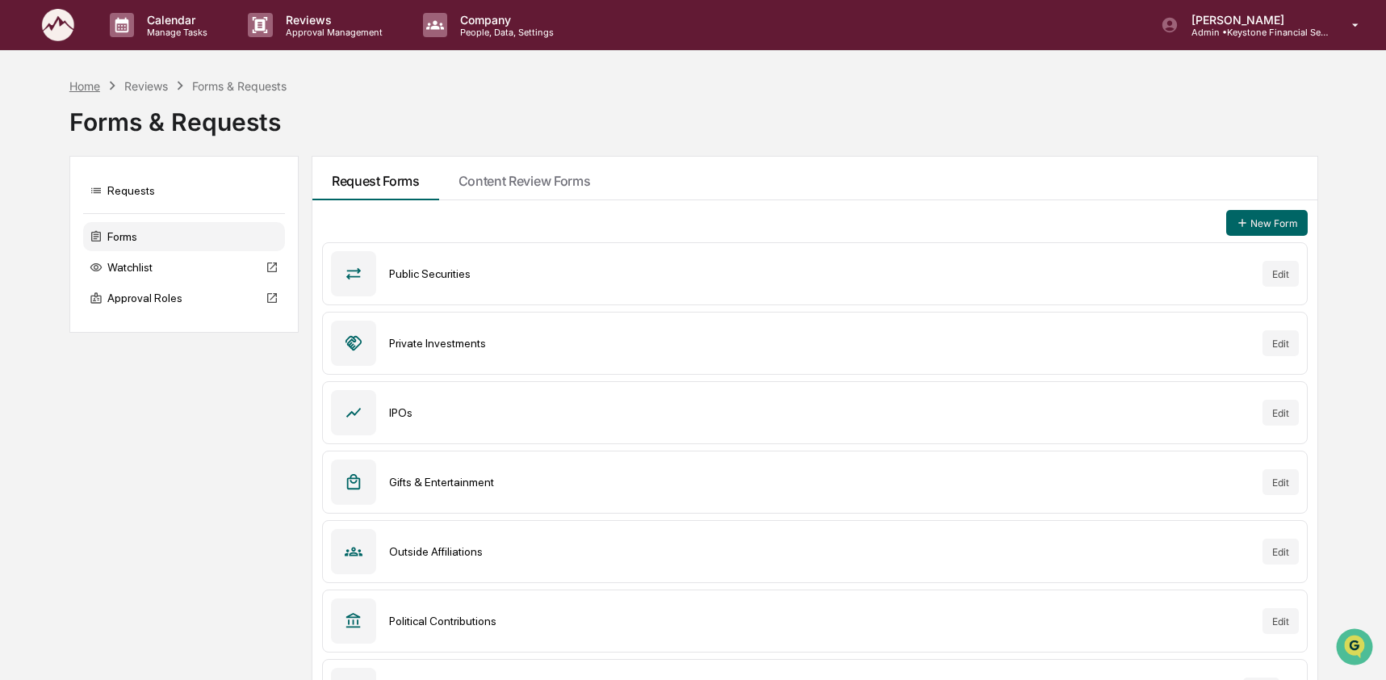
click at [86, 88] on div "Home" at bounding box center [84, 86] width 31 height 14
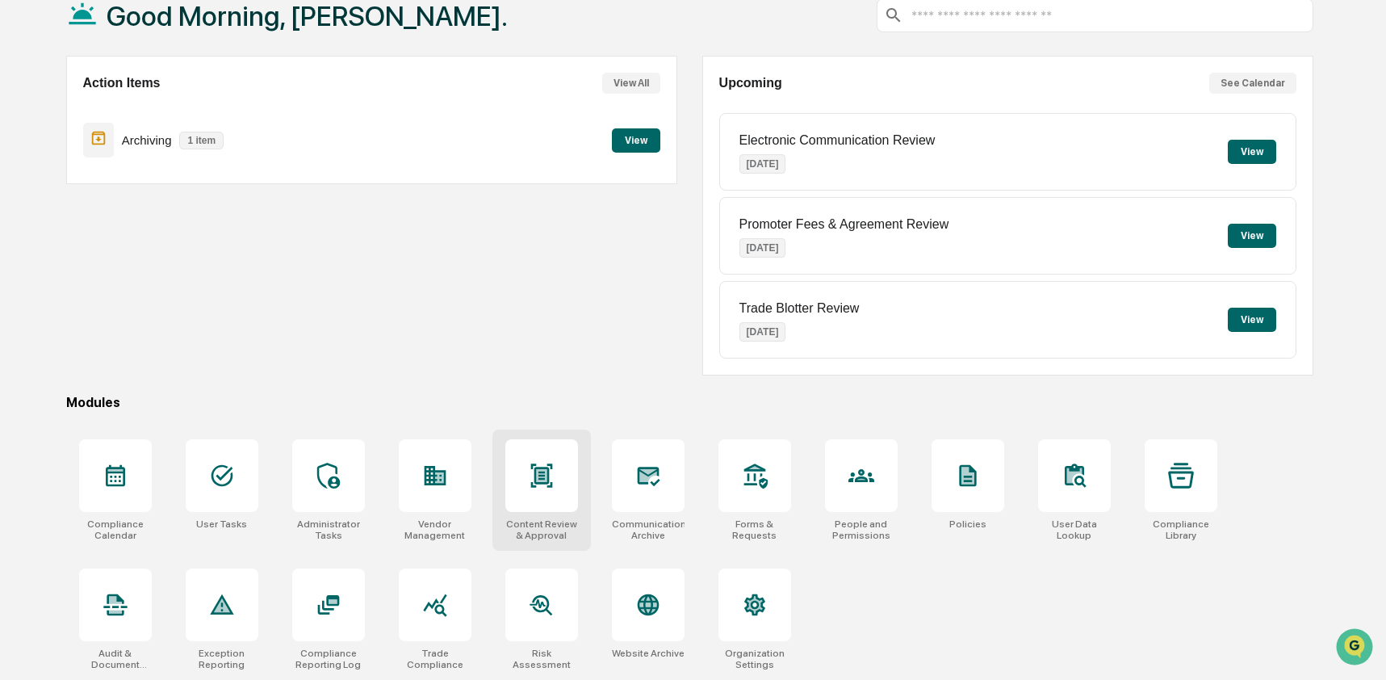
scroll to position [105, 0]
click at [338, 596] on icon at bounding box center [328, 604] width 22 height 19
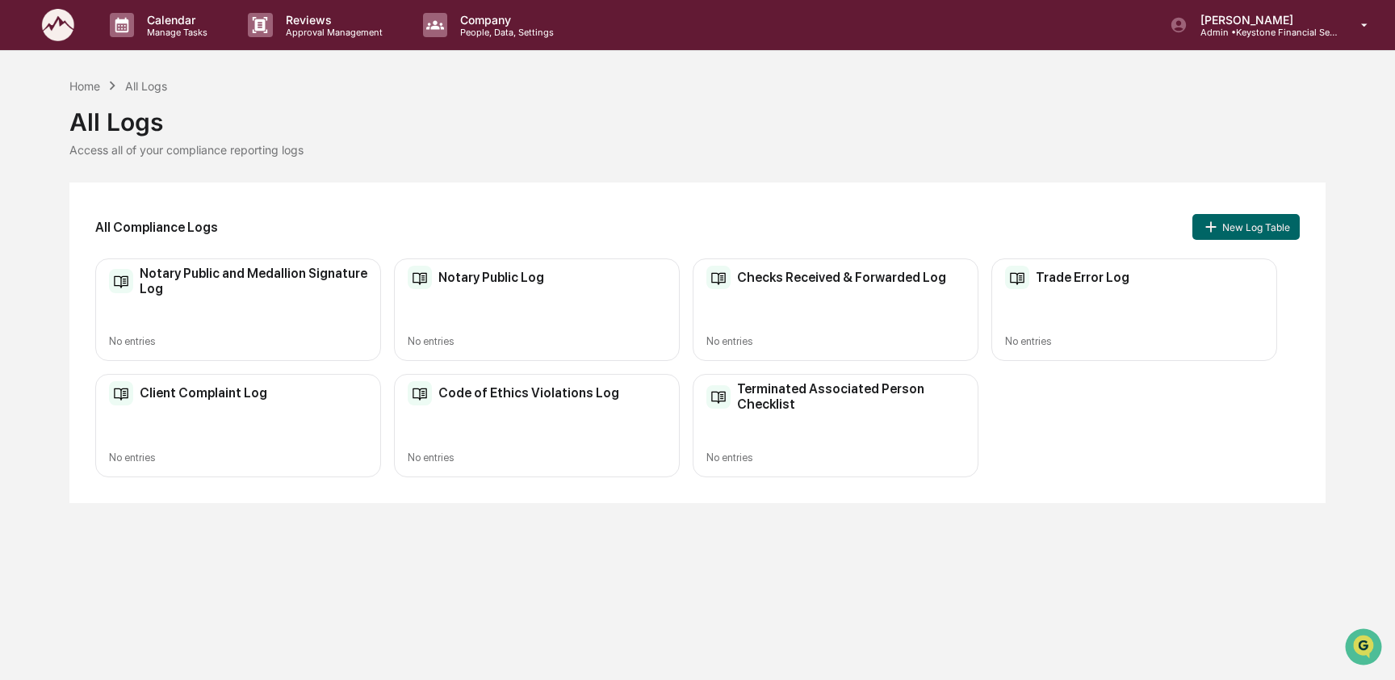
click at [549, 299] on div "Notary Public Log No entries" at bounding box center [537, 309] width 286 height 103
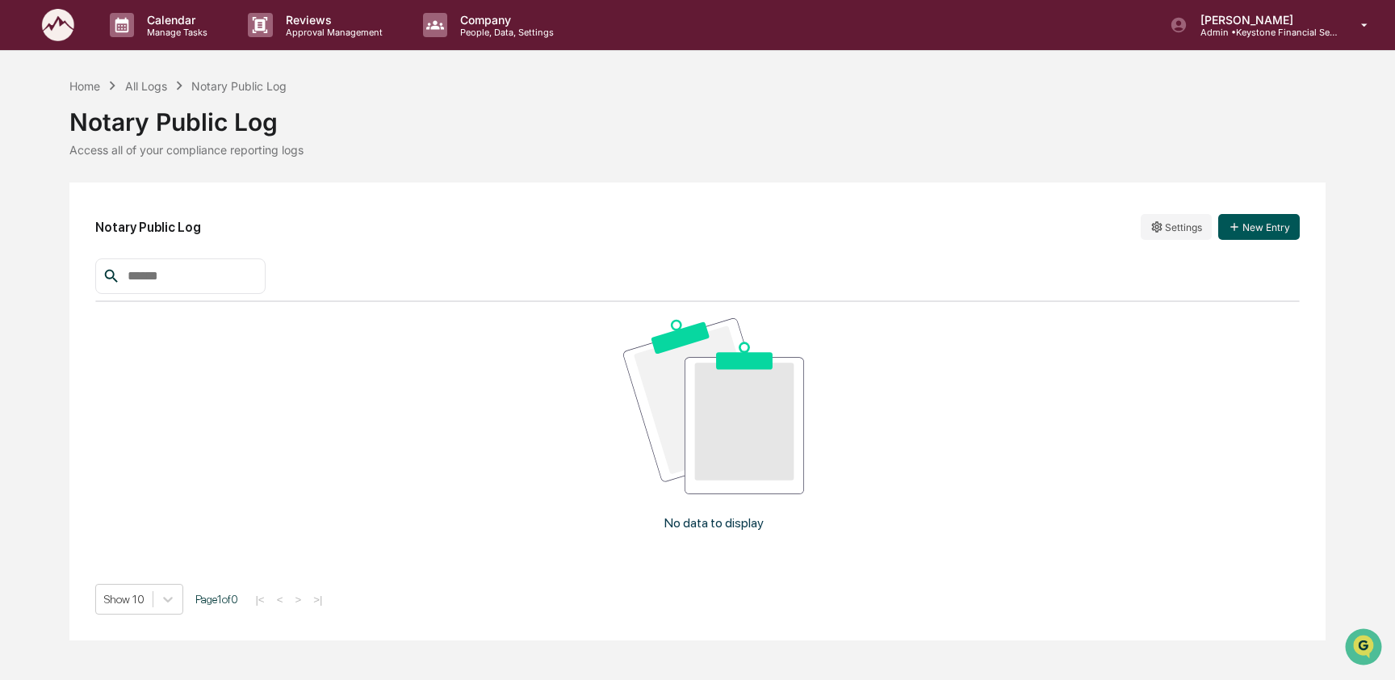
click at [1275, 228] on button "New Entry" at bounding box center [1259, 227] width 82 height 26
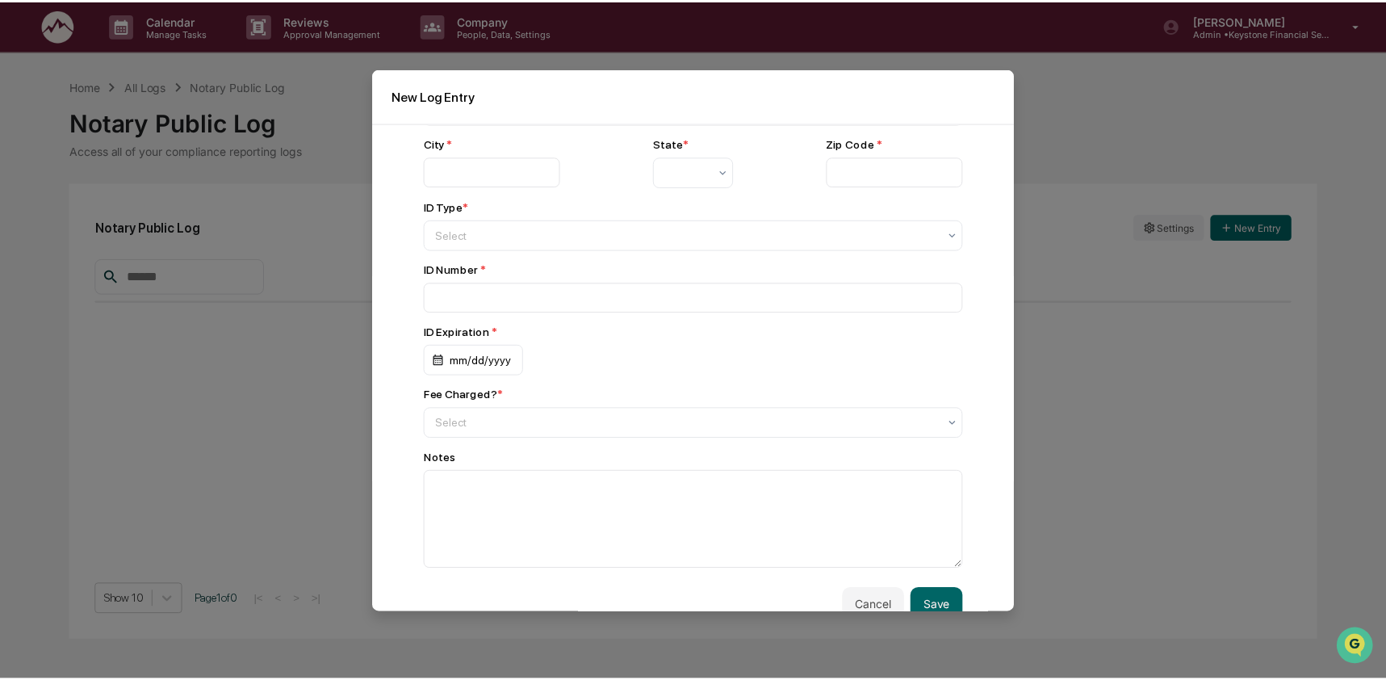
scroll to position [30, 0]
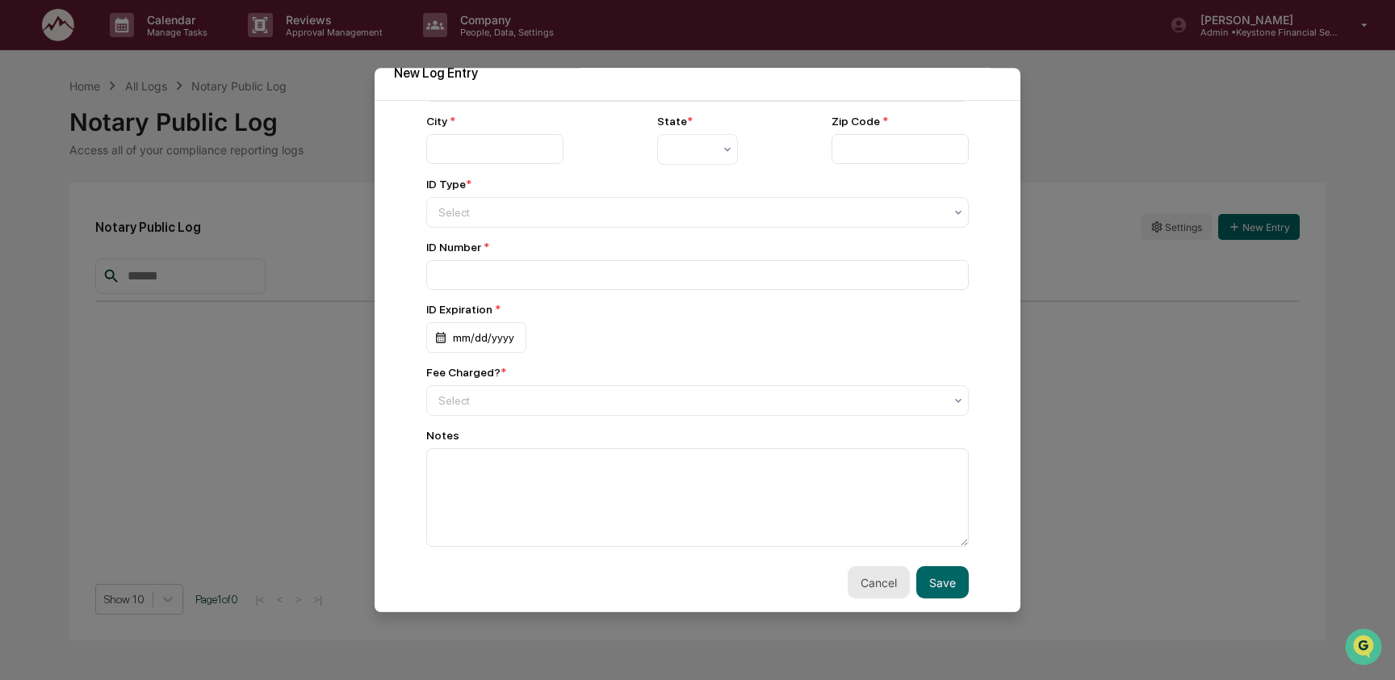
click at [848, 567] on button "Cancel" at bounding box center [879, 582] width 62 height 32
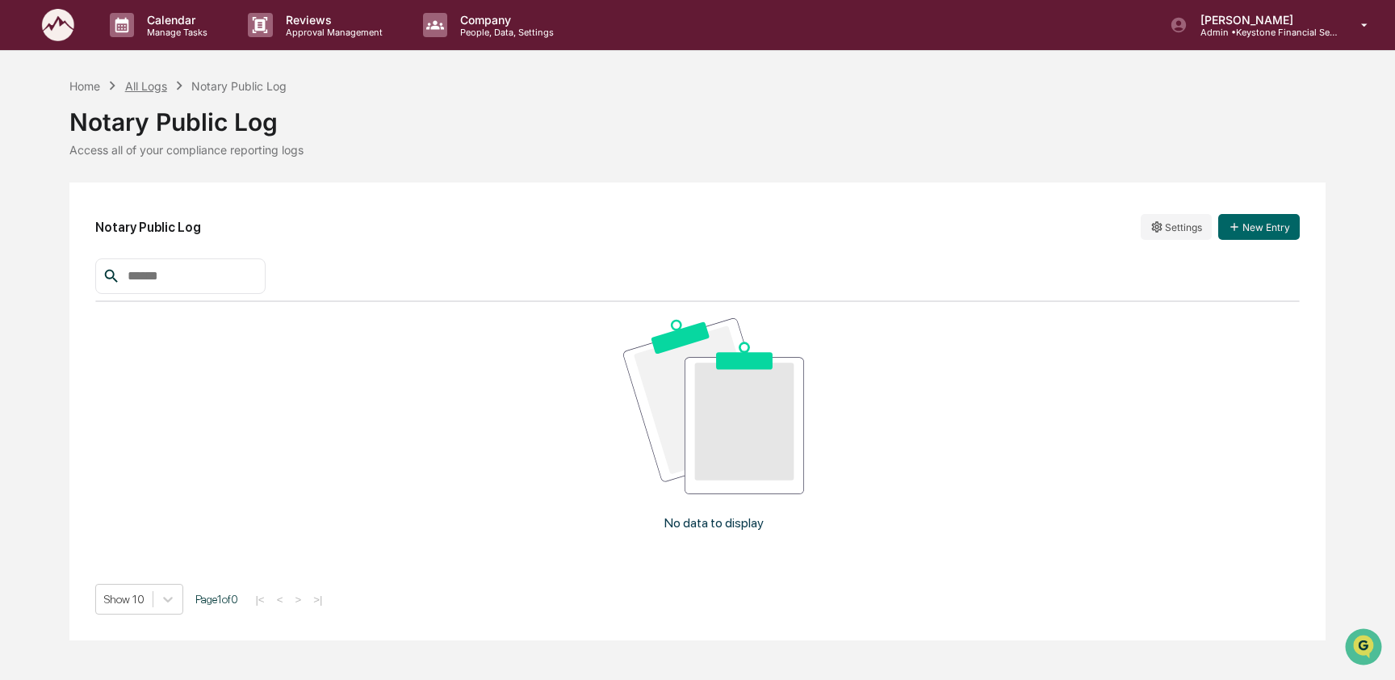
click at [157, 85] on div "All Logs" at bounding box center [146, 86] width 42 height 14
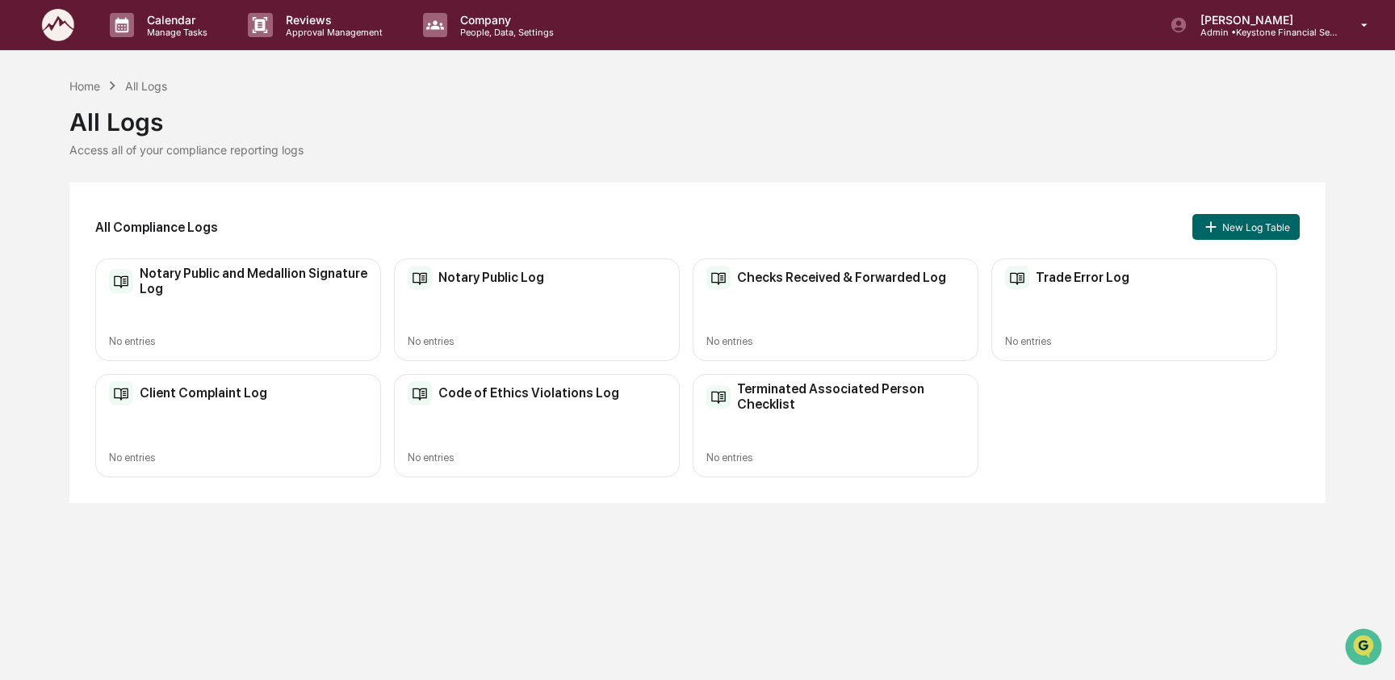
click at [514, 326] on div "Notary Public Log No entries" at bounding box center [537, 309] width 286 height 103
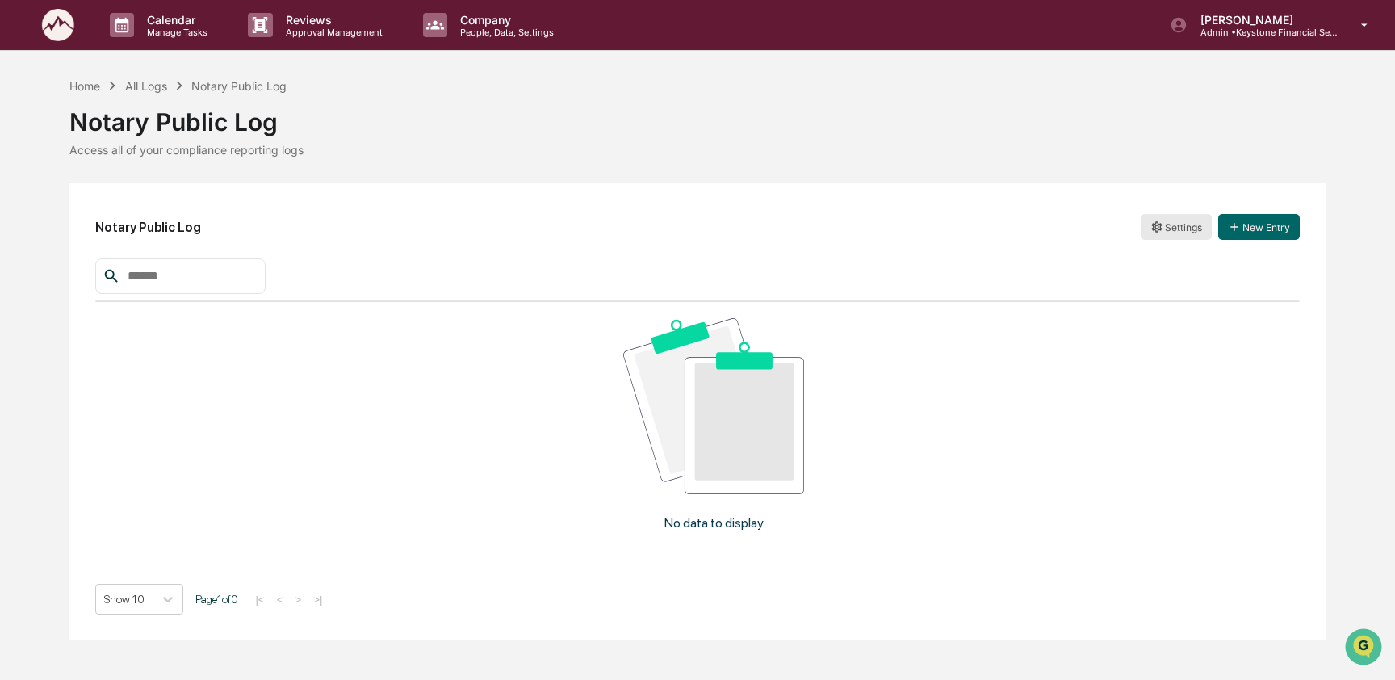
click at [1161, 228] on html "Calendar Manage Tasks Reviews Approval Management Company People, Data, Setting…" at bounding box center [697, 340] width 1395 height 680
click at [1158, 286] on div "Archive" at bounding box center [1175, 286] width 103 height 26
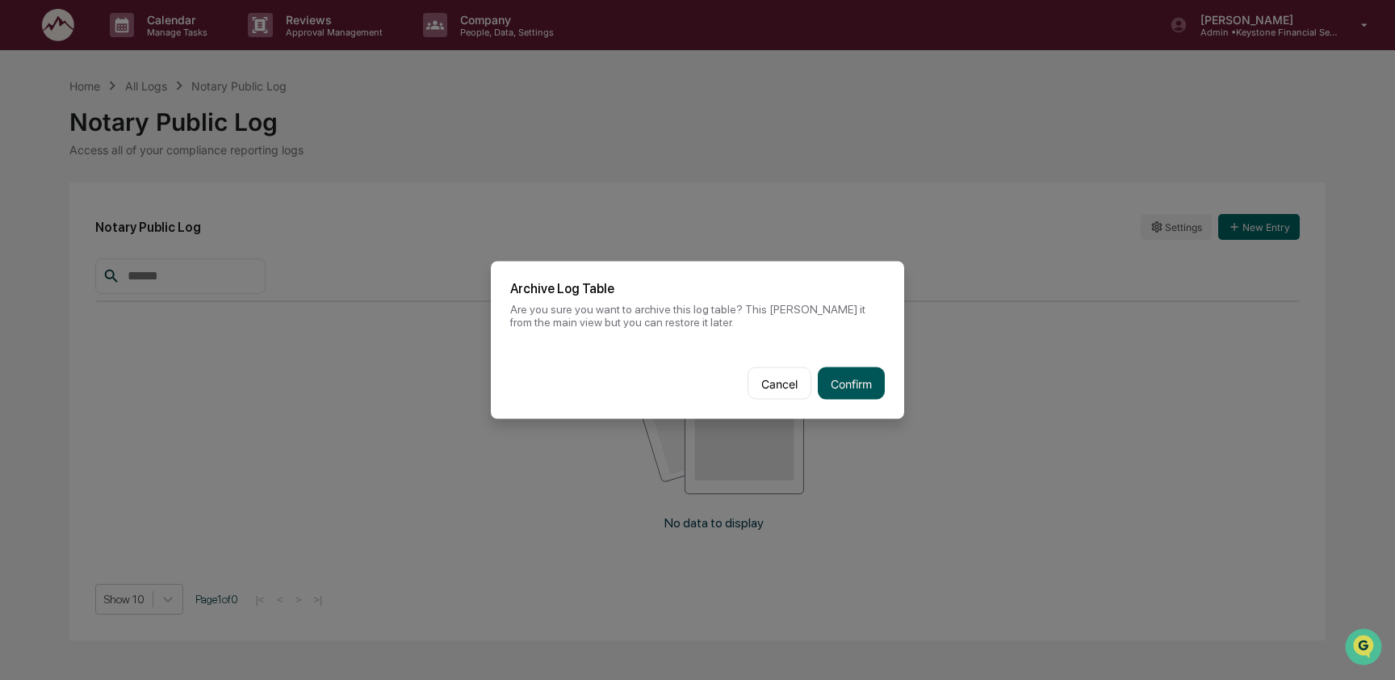
click at [864, 383] on button "Confirm" at bounding box center [851, 383] width 67 height 32
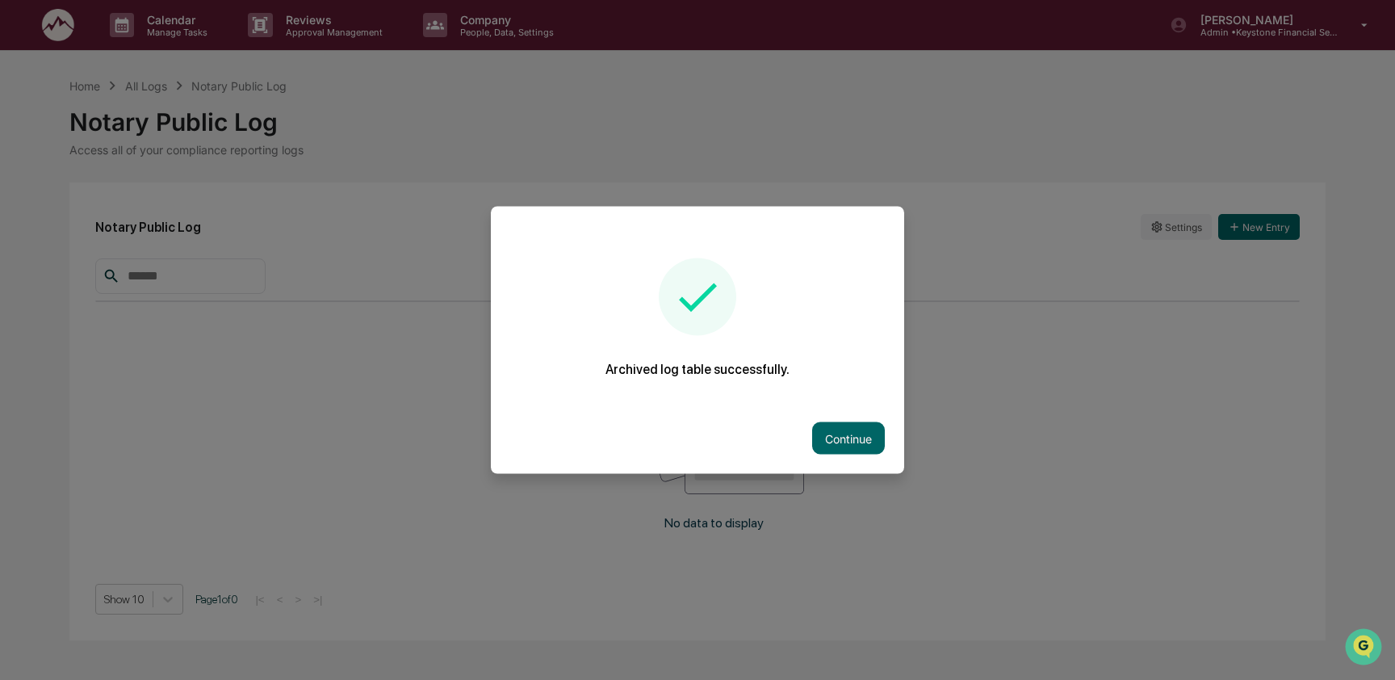
click at [156, 109] on div at bounding box center [697, 340] width 1395 height 680
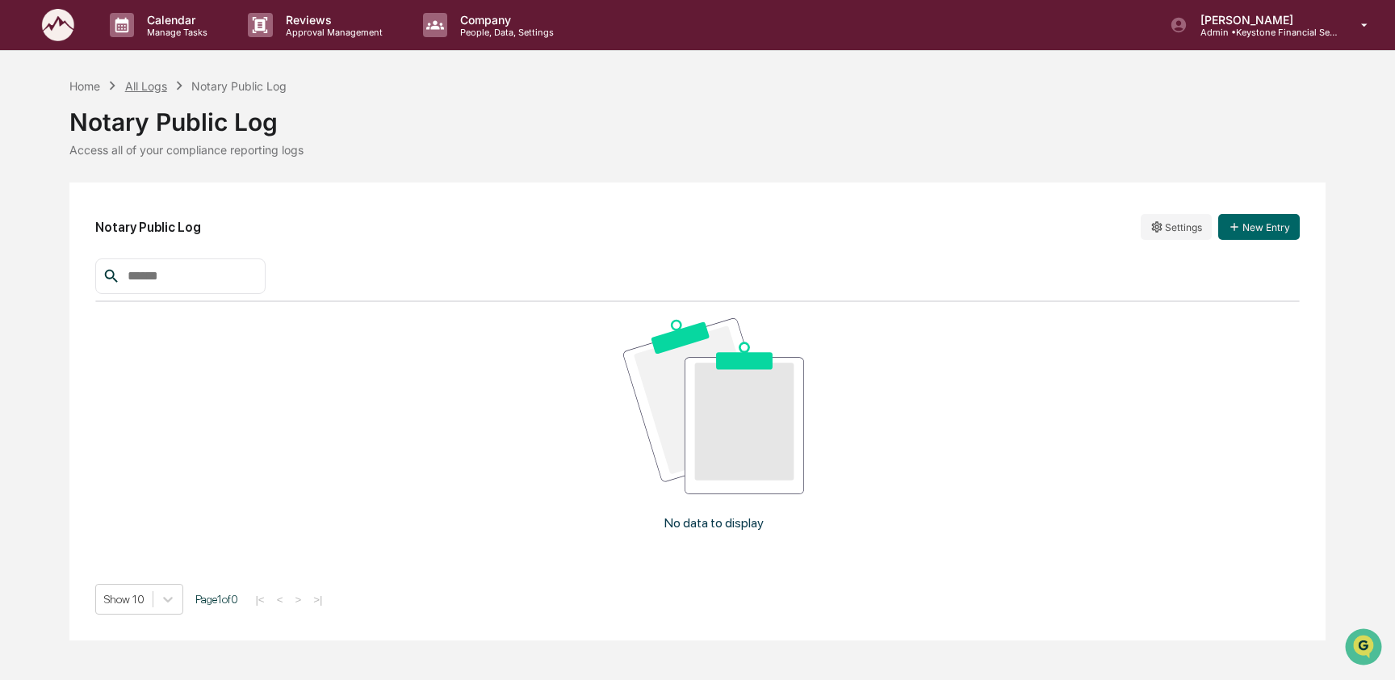
click at [150, 90] on div "All Logs" at bounding box center [146, 86] width 42 height 14
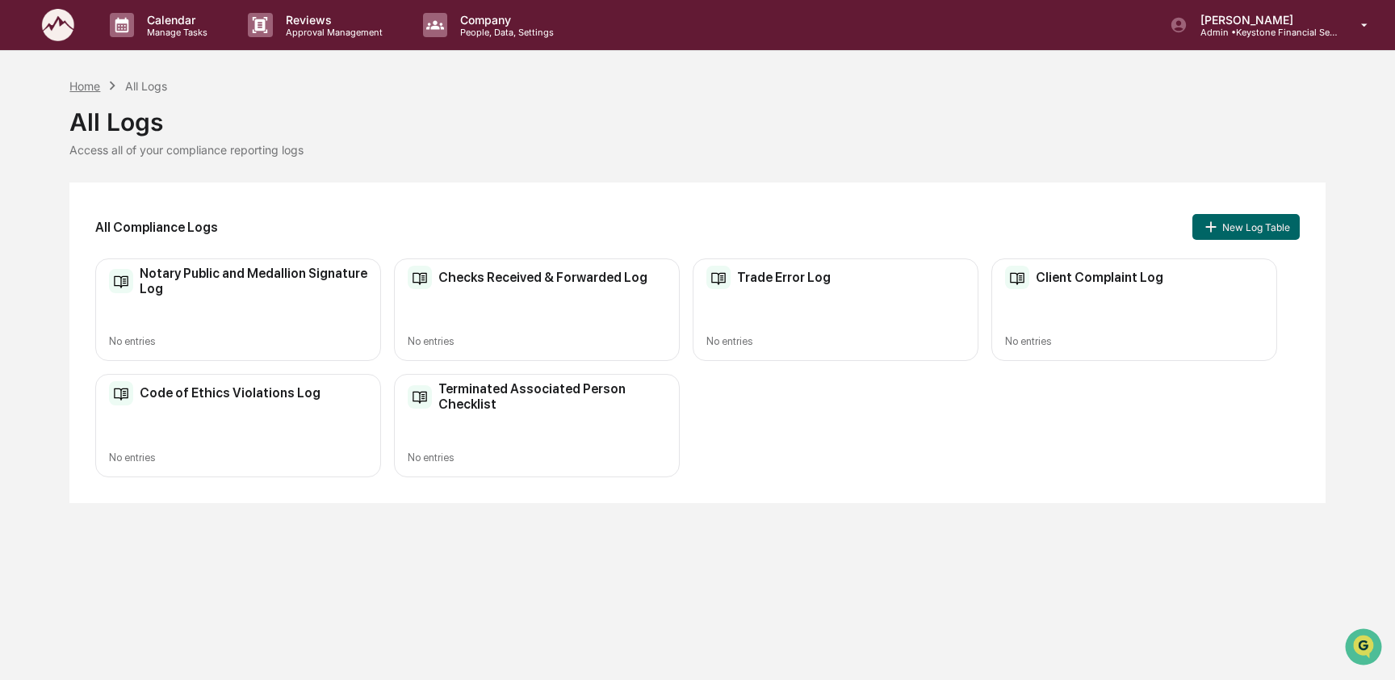
click at [88, 87] on div "Home" at bounding box center [84, 86] width 31 height 14
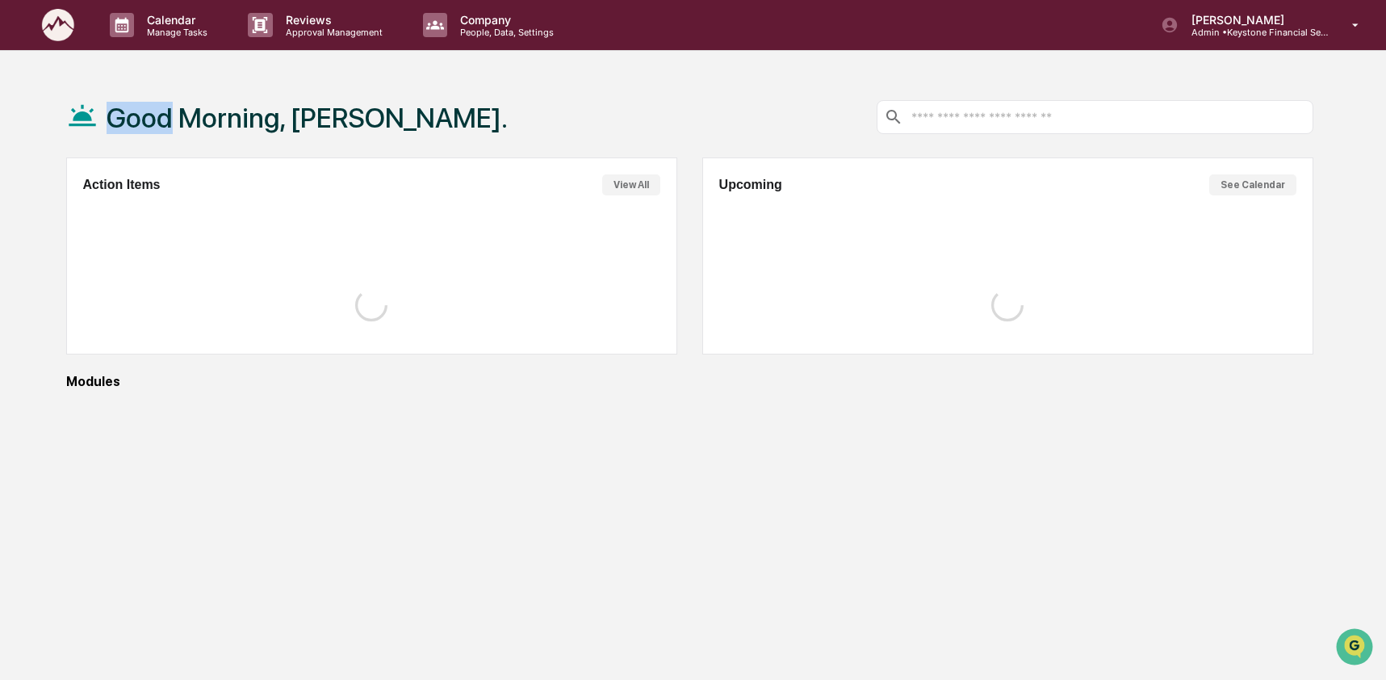
click at [88, 87] on div "Good Morning, [PERSON_NAME]." at bounding box center [287, 117] width 442 height 81
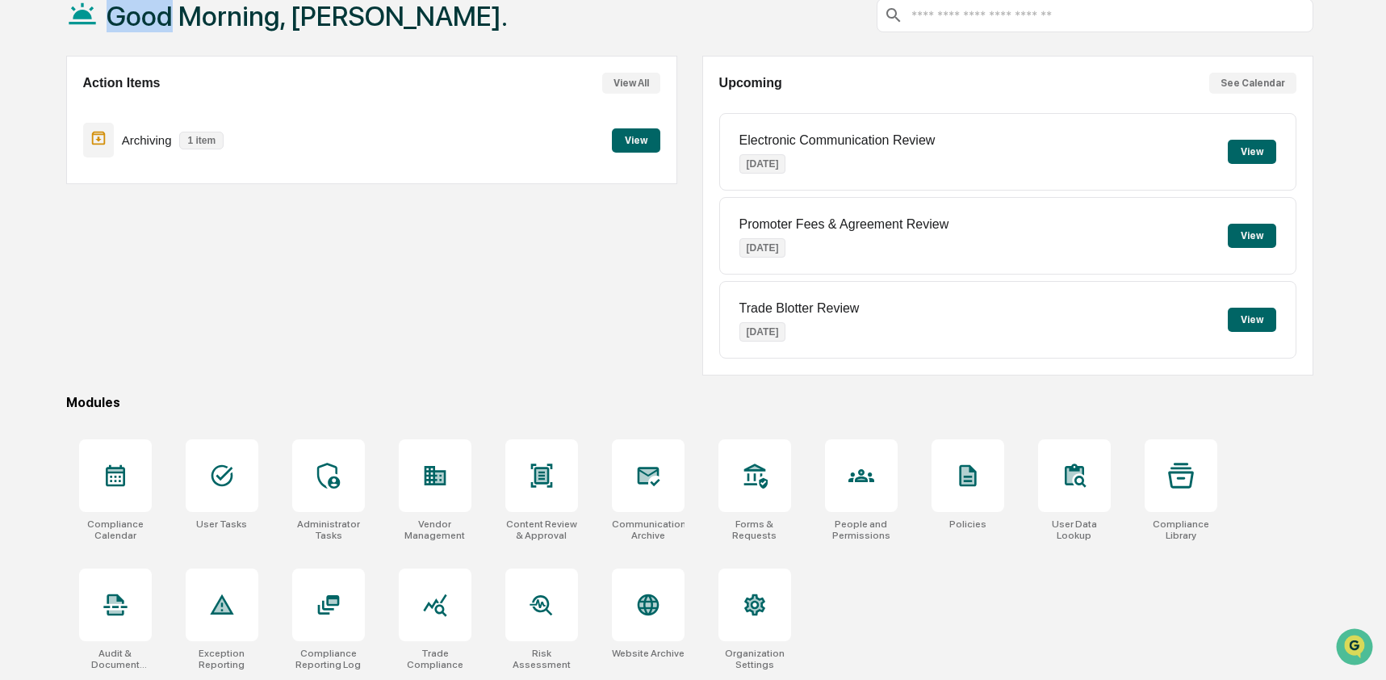
scroll to position [105, 0]
click at [439, 613] on icon at bounding box center [435, 605] width 26 height 26
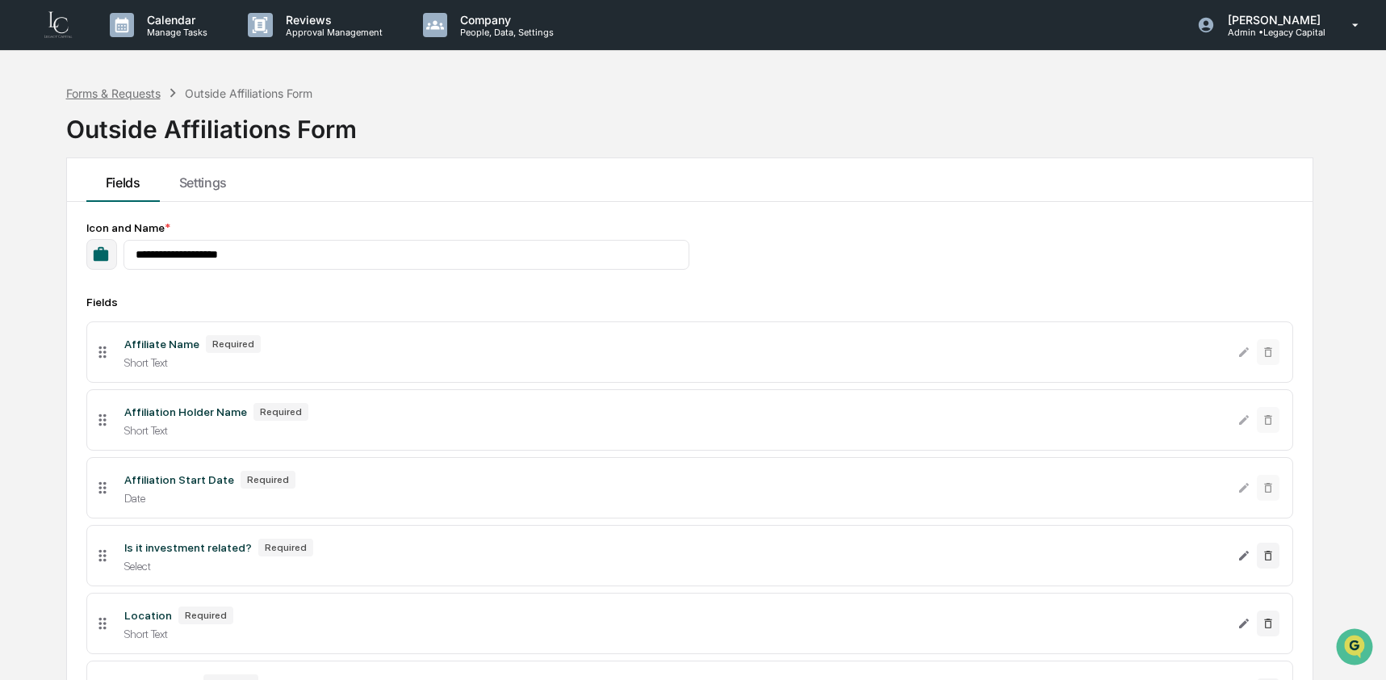
click at [90, 92] on div "Forms & Requests" at bounding box center [113, 93] width 94 height 14
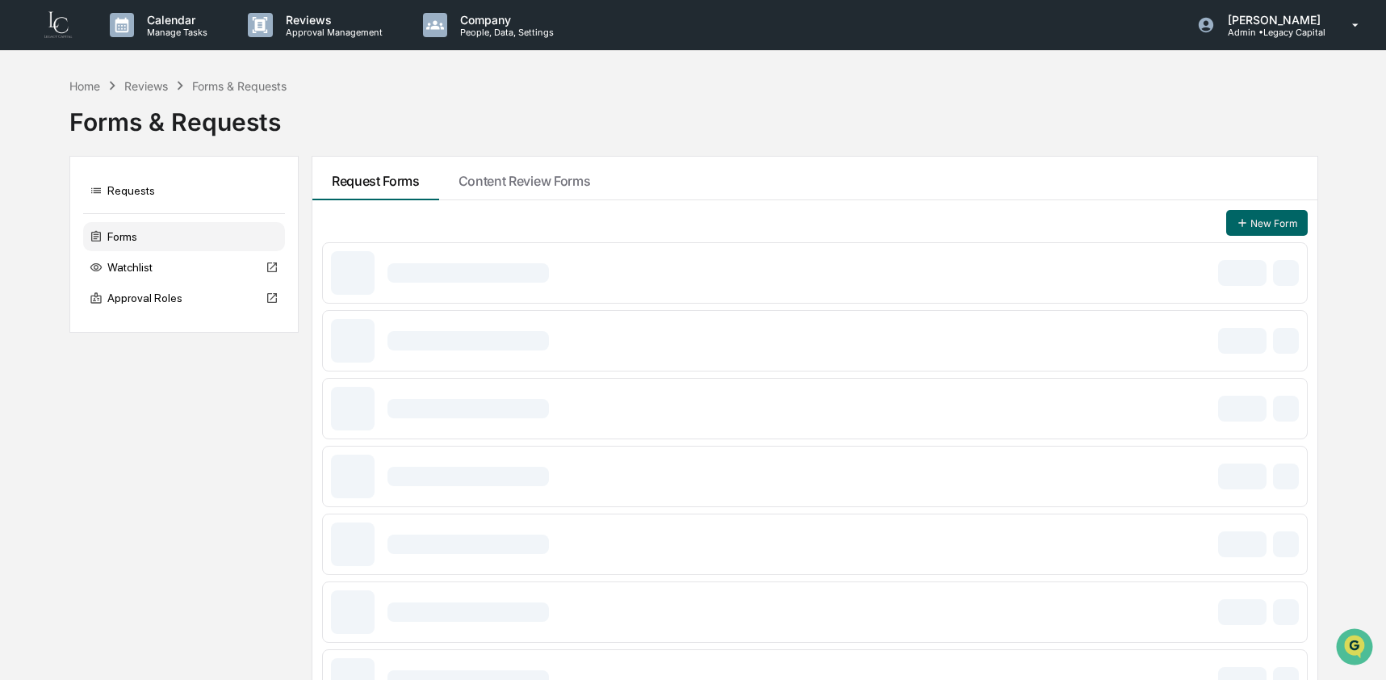
click at [90, 92] on div "Home" at bounding box center [84, 86] width 31 height 14
